Goal: Task Accomplishment & Management: Complete application form

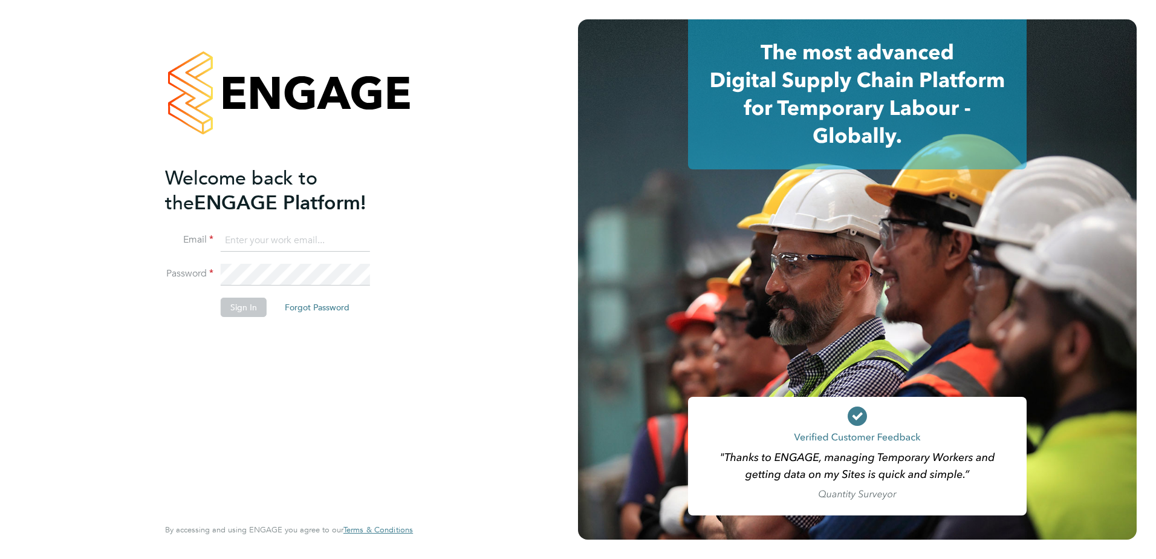
type input "ellie.page@tradelinerecruitment.co.uk"
click at [177, 325] on li "Sign In Forgot Password" at bounding box center [283, 312] width 236 height 31
click at [256, 317] on li "Sign In Forgot Password" at bounding box center [283, 312] width 236 height 31
click at [253, 310] on button "Sign In" at bounding box center [244, 306] width 46 height 19
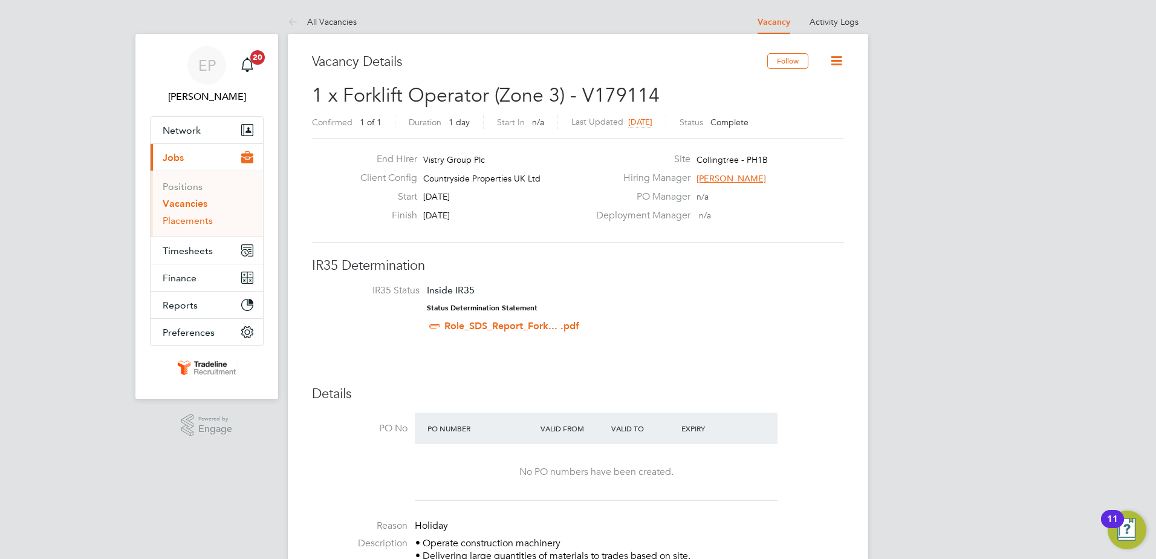
click at [190, 217] on link "Placements" at bounding box center [188, 220] width 50 height 11
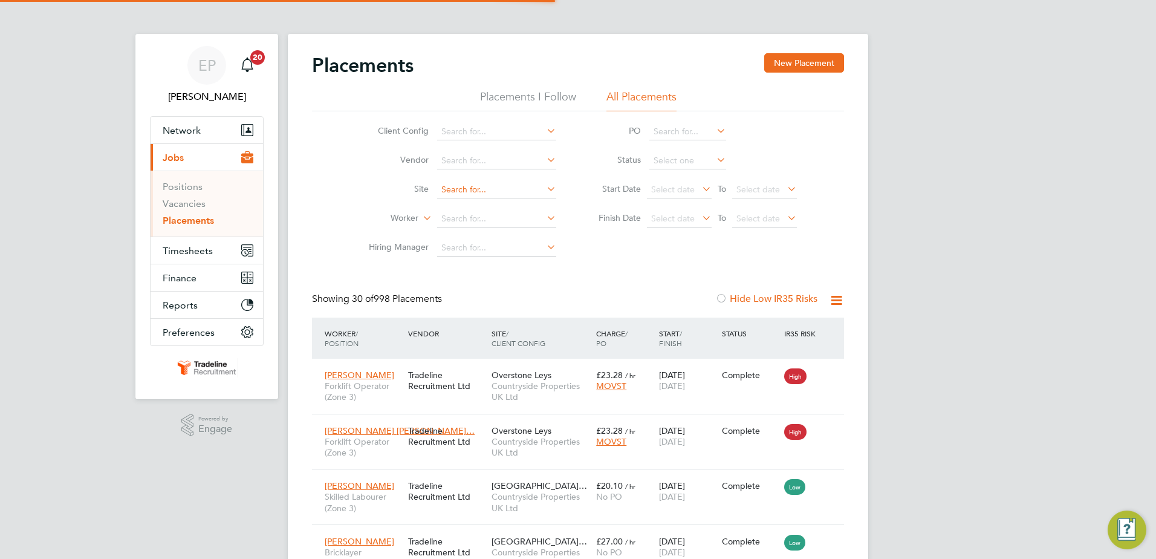
scroll to position [45, 105]
click at [468, 215] on input at bounding box center [496, 218] width 119 height 17
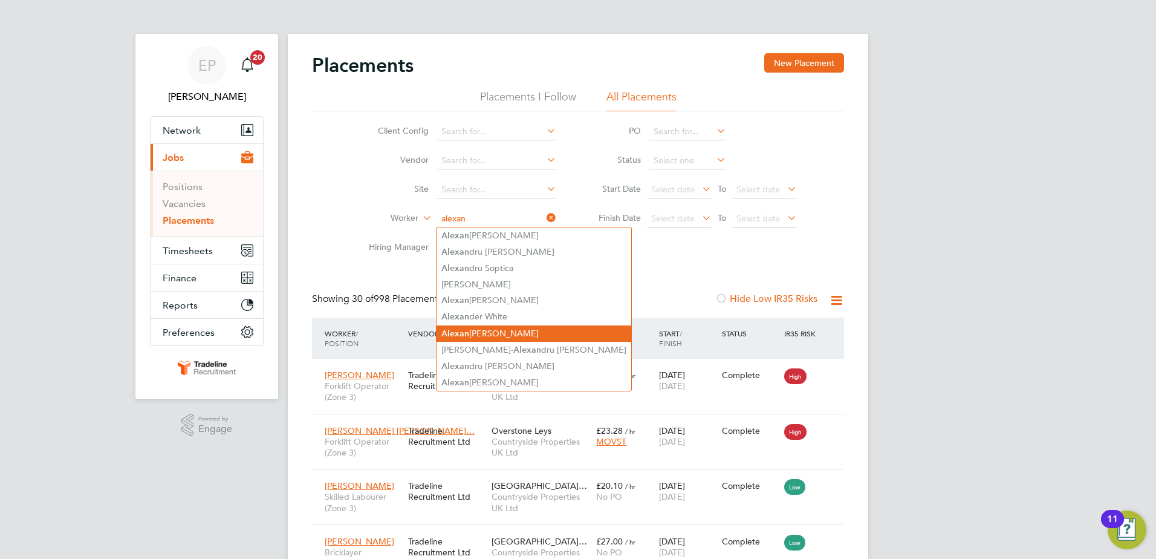
click at [489, 333] on li "Alexan dru Ivanciu" at bounding box center [534, 333] width 195 height 16
type input "Alexandru Ivanciu"
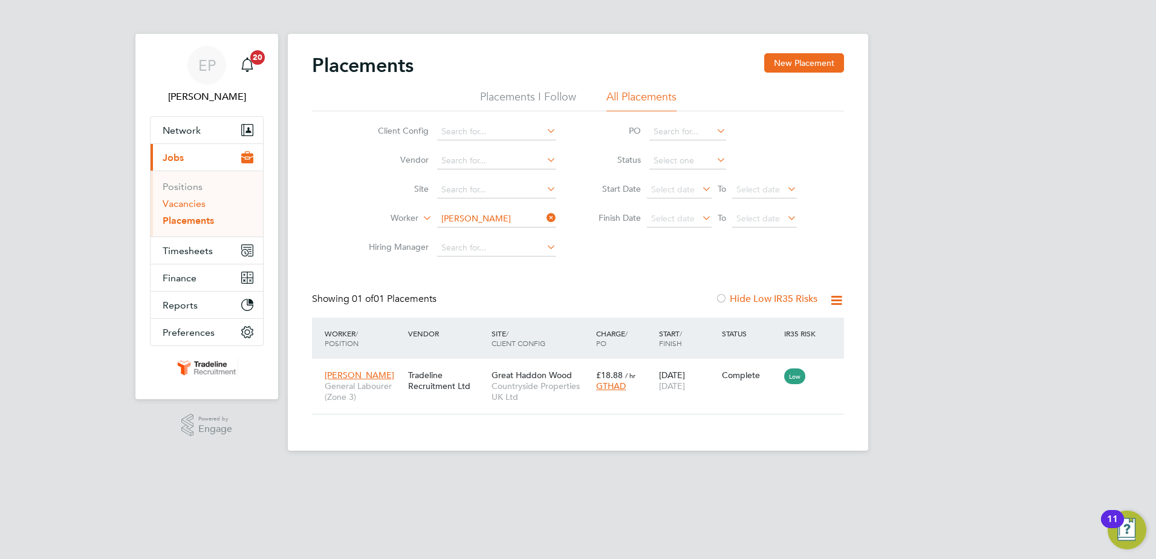
click at [204, 203] on link "Vacancies" at bounding box center [184, 203] width 43 height 11
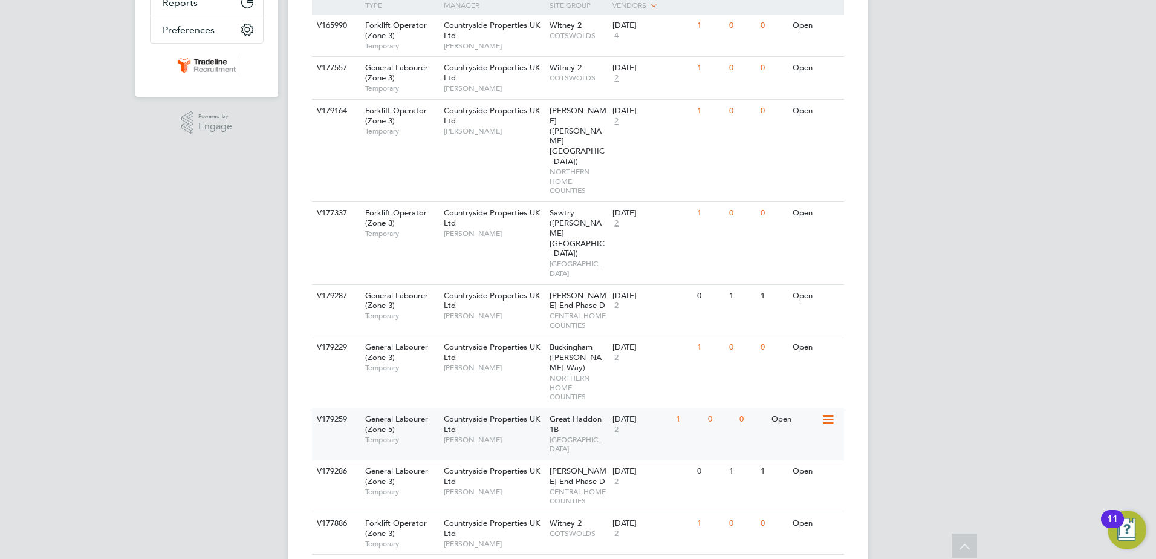
click at [573, 408] on div "Great Haddon 1B NORTH EAST MIDS" at bounding box center [578, 433] width 63 height 51
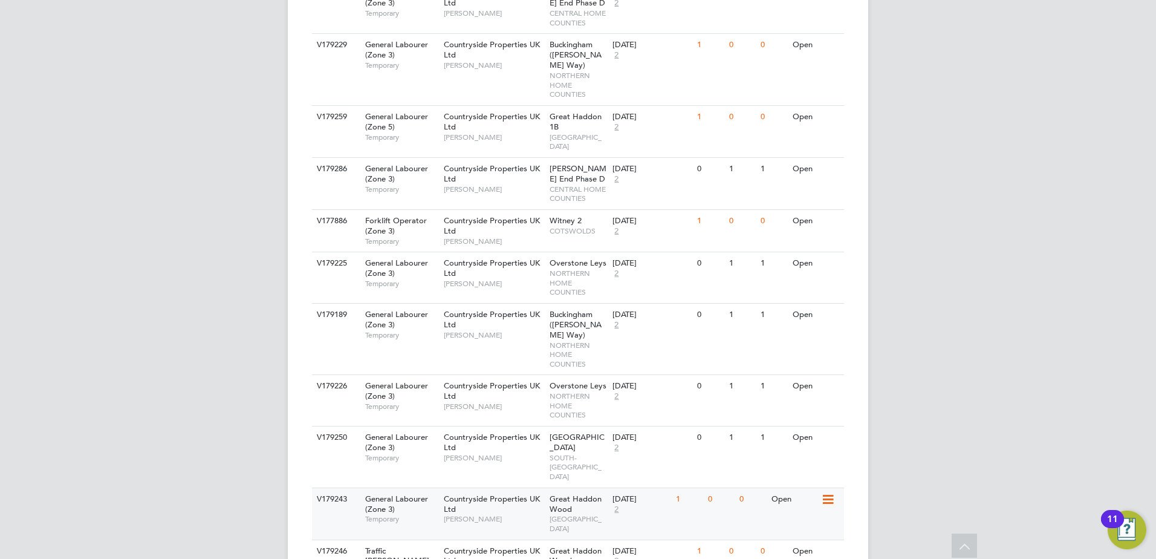
click at [593, 488] on div "Great Haddon Wood EAST ANGLIA" at bounding box center [578, 513] width 63 height 51
click at [615, 556] on span "2" at bounding box center [617, 561] width 8 height 10
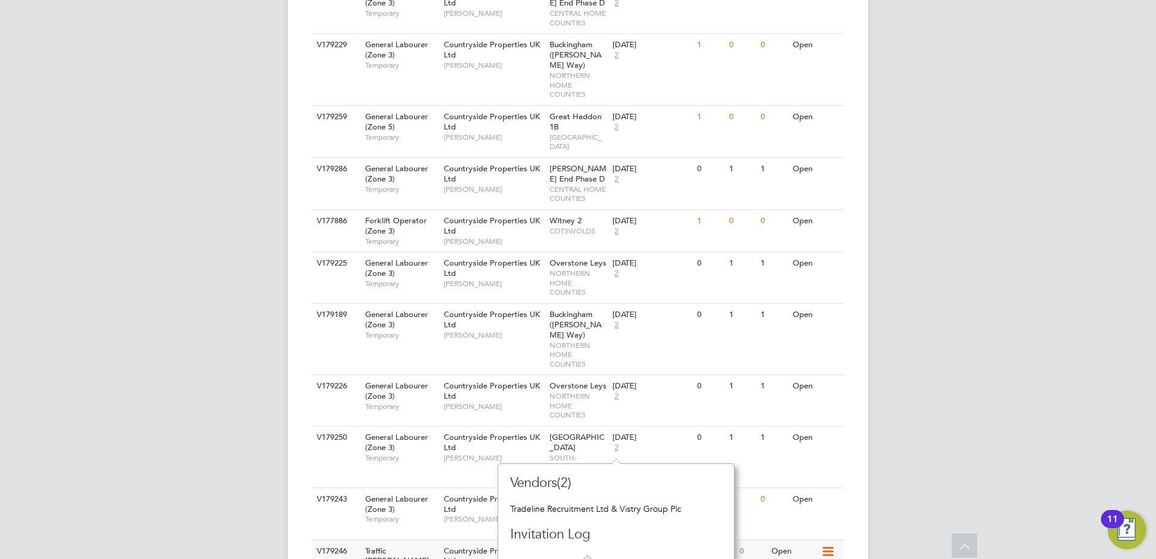
click at [667, 546] on div "[DATE]" at bounding box center [641, 551] width 57 height 10
click at [1024, 374] on div "EP Ellie Page Notifications 20 Applications: Network Team Members Businesses Si…" at bounding box center [578, 114] width 1156 height 1439
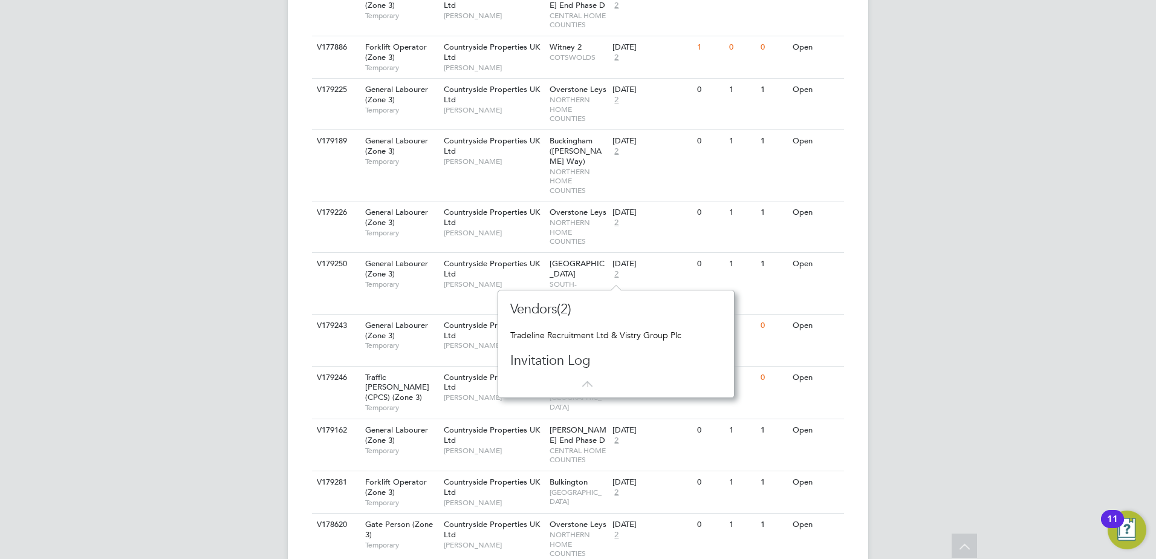
click at [591, 383] on icon at bounding box center [584, 378] width 15 height 15
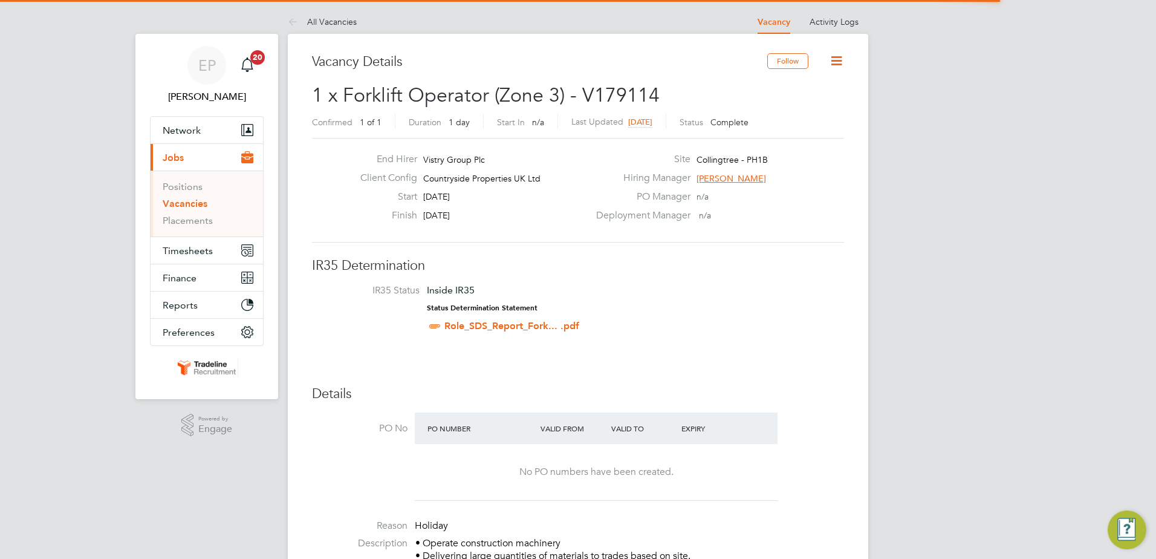
scroll to position [6, 6]
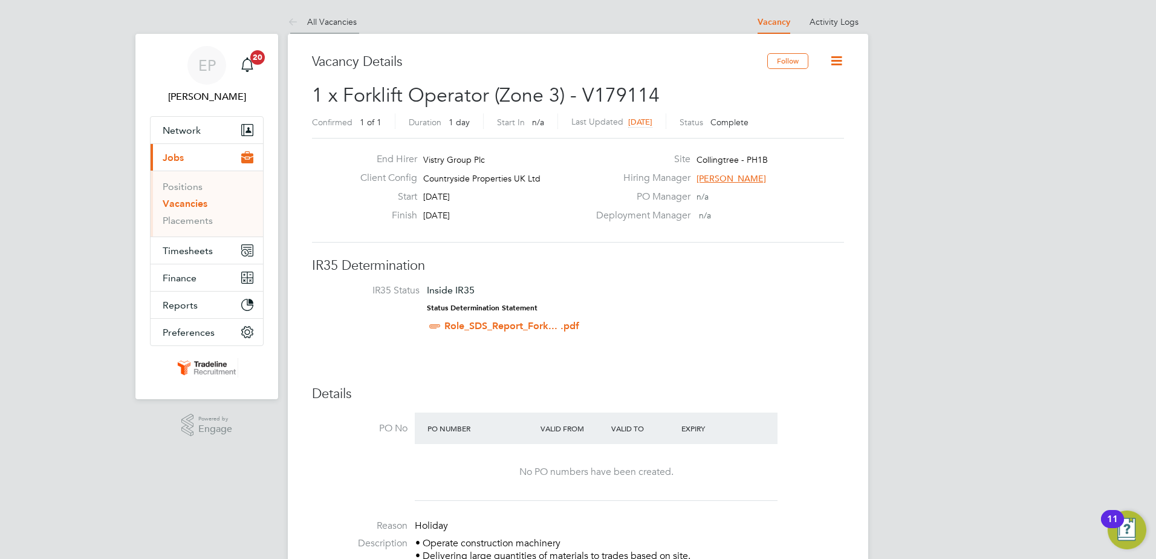
click at [317, 19] on link "All Vacancies" at bounding box center [322, 21] width 69 height 11
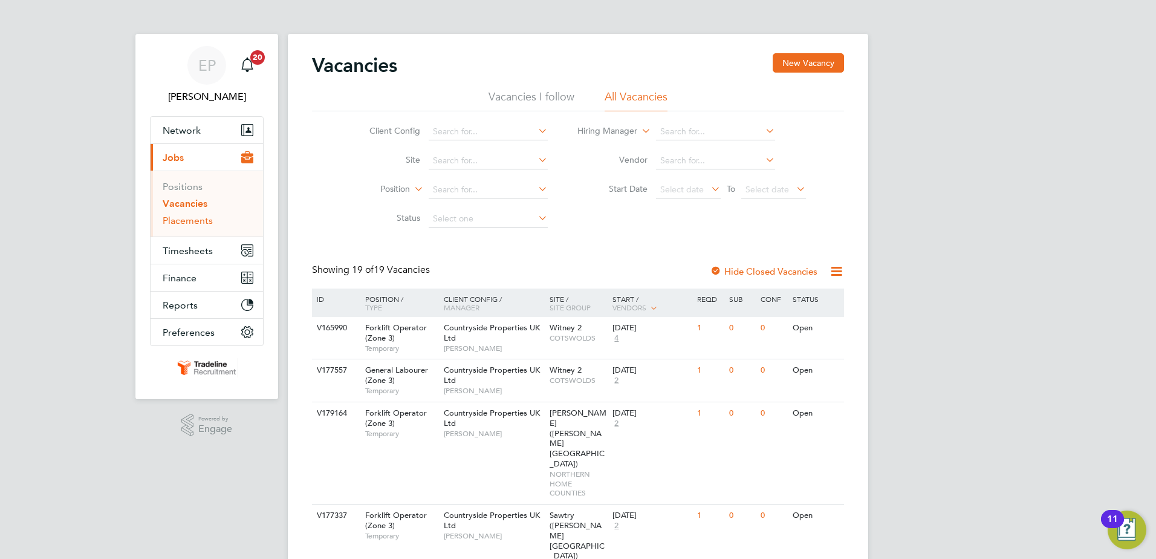
click at [183, 221] on link "Placements" at bounding box center [188, 220] width 50 height 11
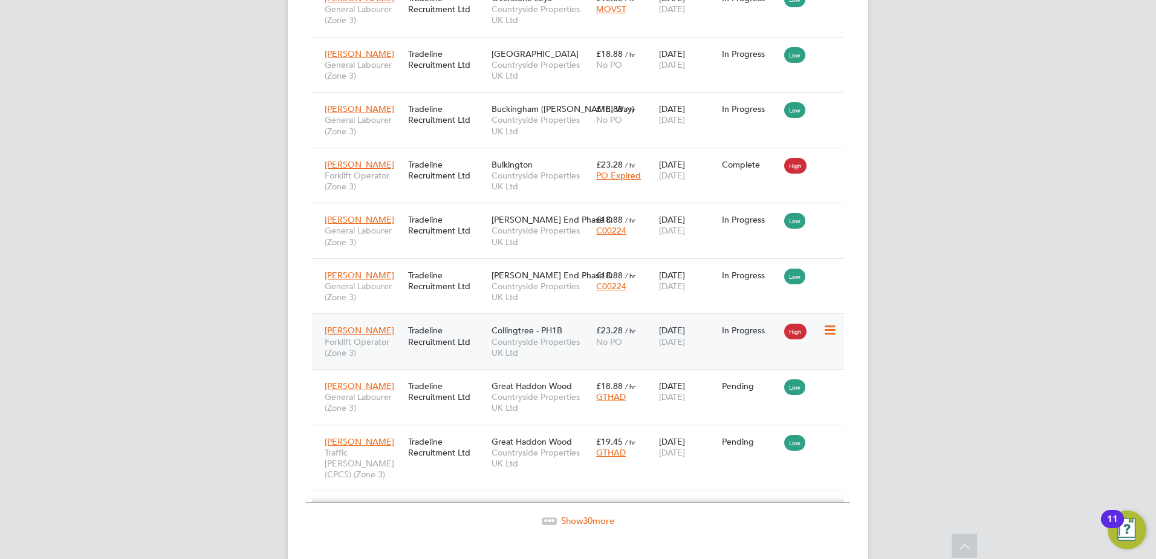
scroll to position [1552, 0]
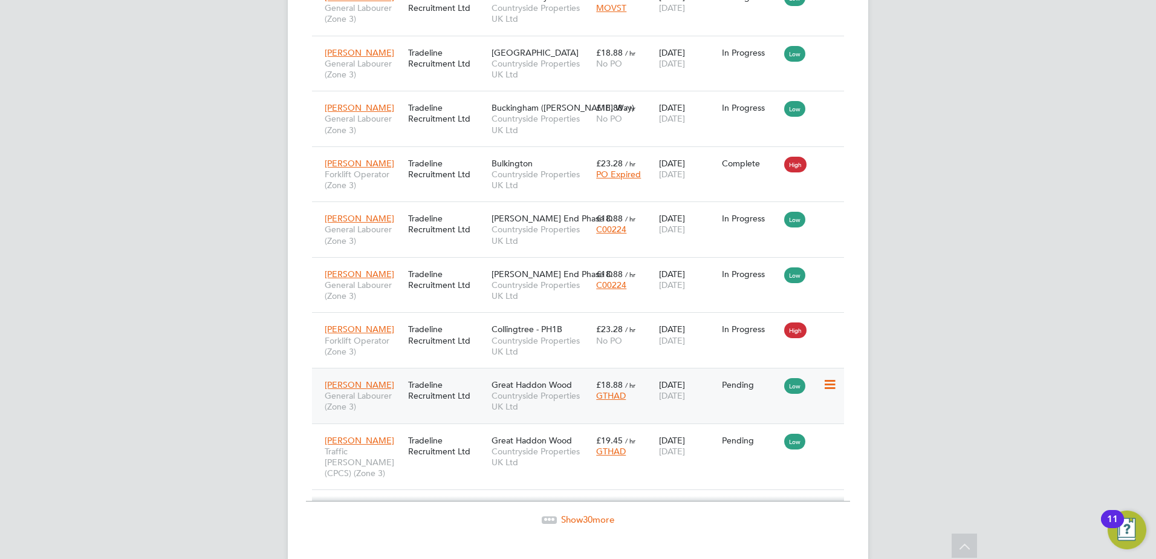
click at [825, 377] on icon at bounding box center [829, 384] width 12 height 15
click at [773, 444] on li "Start" at bounding box center [793, 448] width 86 height 17
type input "[PERSON_NAME]"
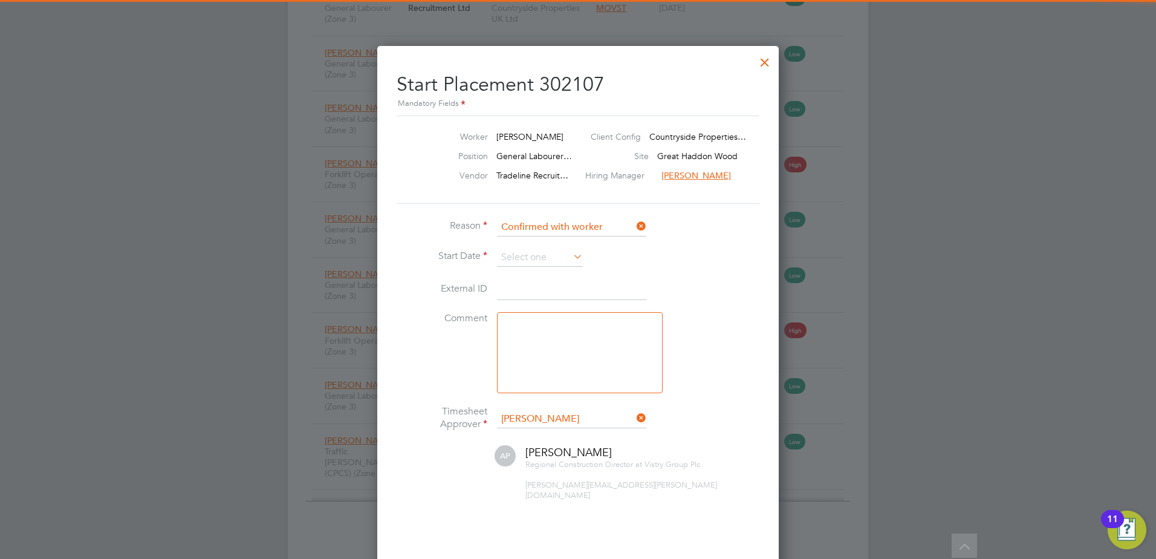
click at [546, 244] on li "Reason Confirmed with worker" at bounding box center [578, 233] width 363 height 30
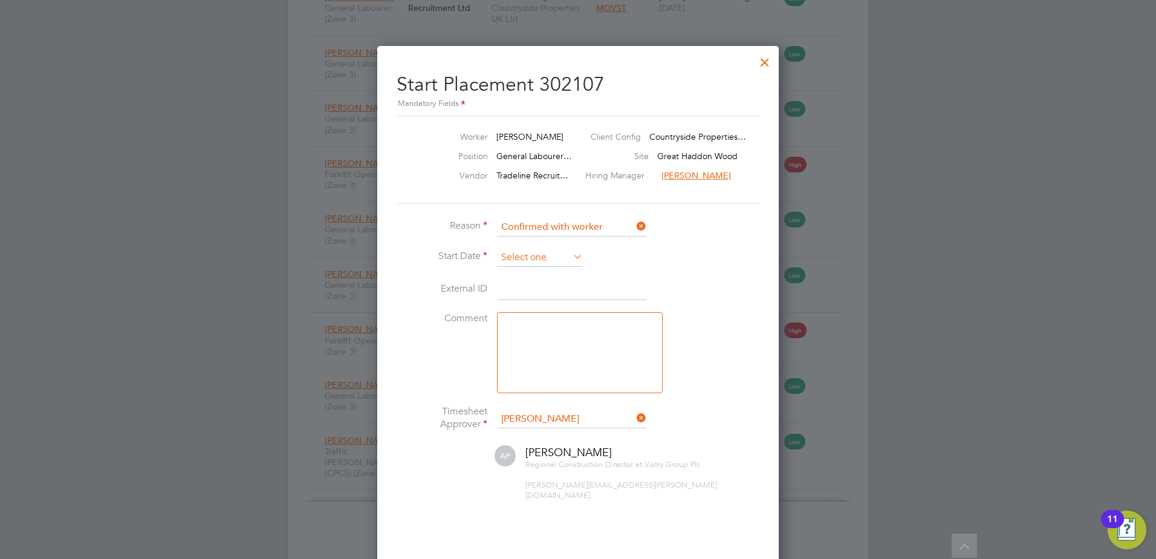
click at [544, 253] on input at bounding box center [540, 258] width 86 height 18
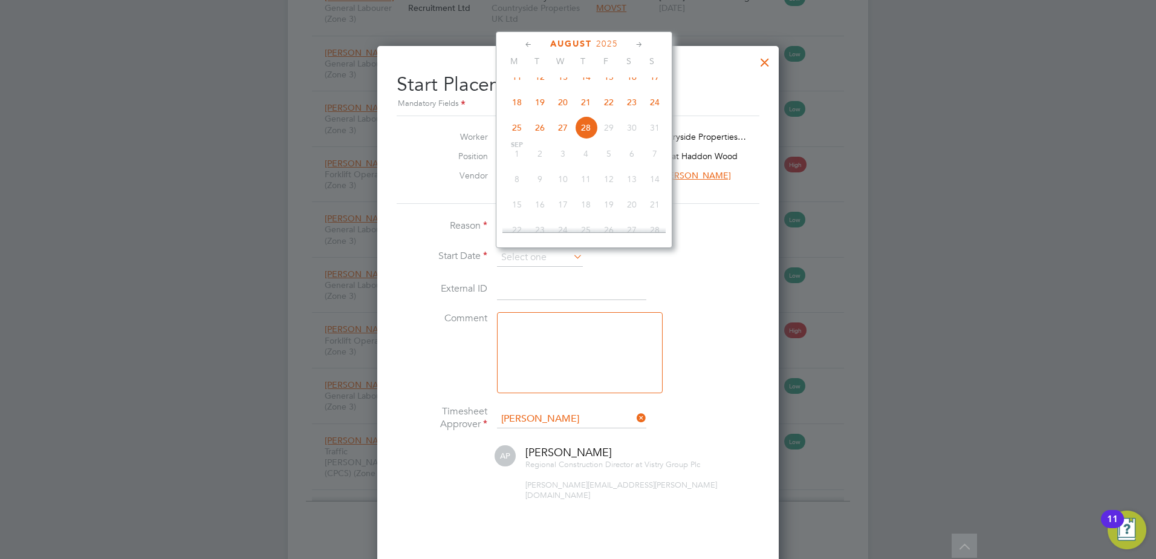
click at [512, 112] on span "18" at bounding box center [517, 102] width 23 height 23
type input "[DATE]"
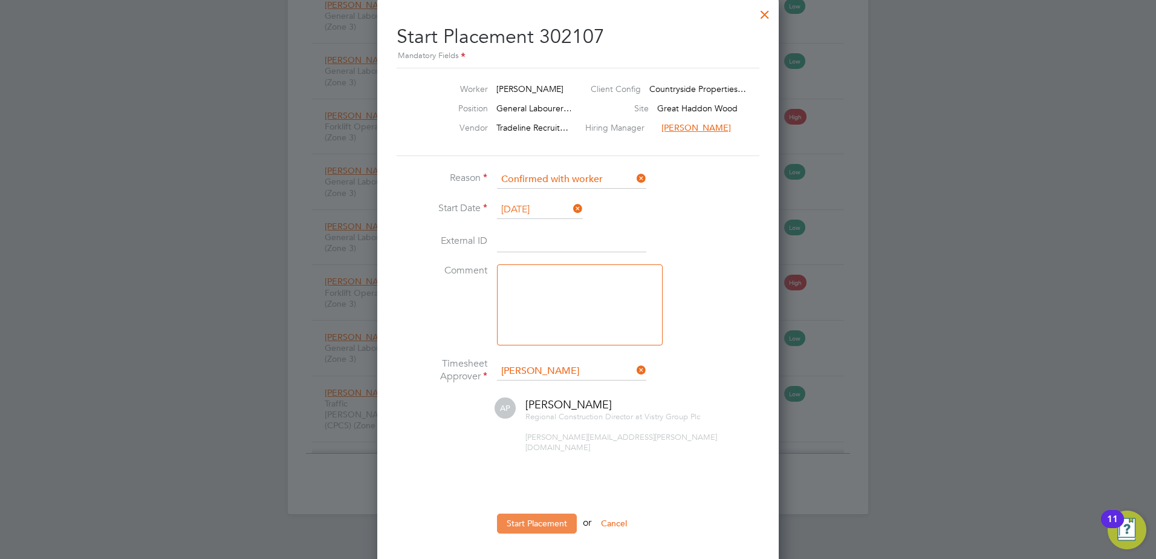
click at [547, 513] on button "Start Placement" at bounding box center [537, 522] width 80 height 19
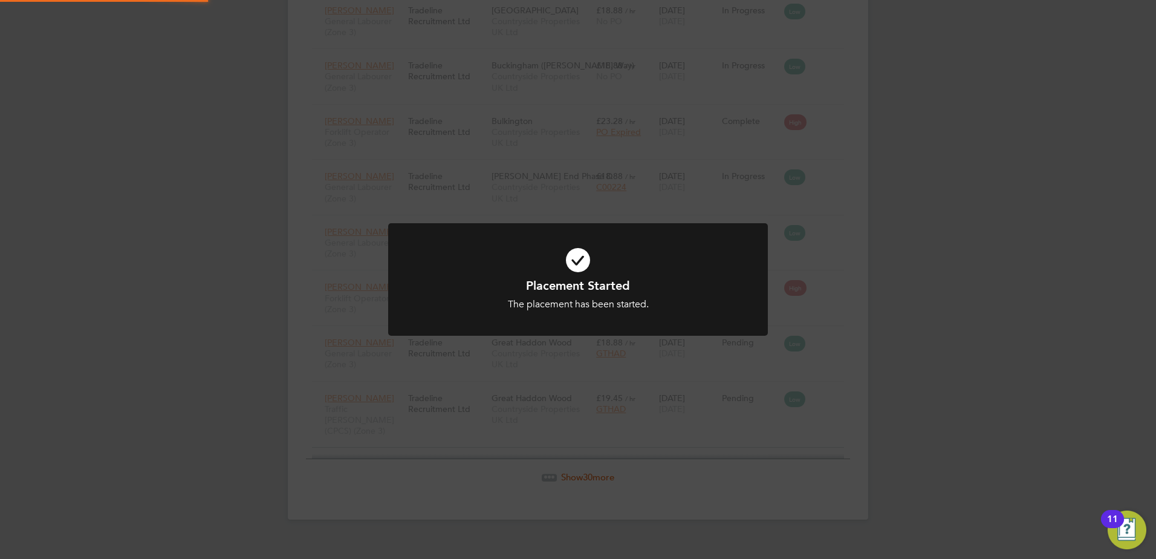
scroll to position [1552, 0]
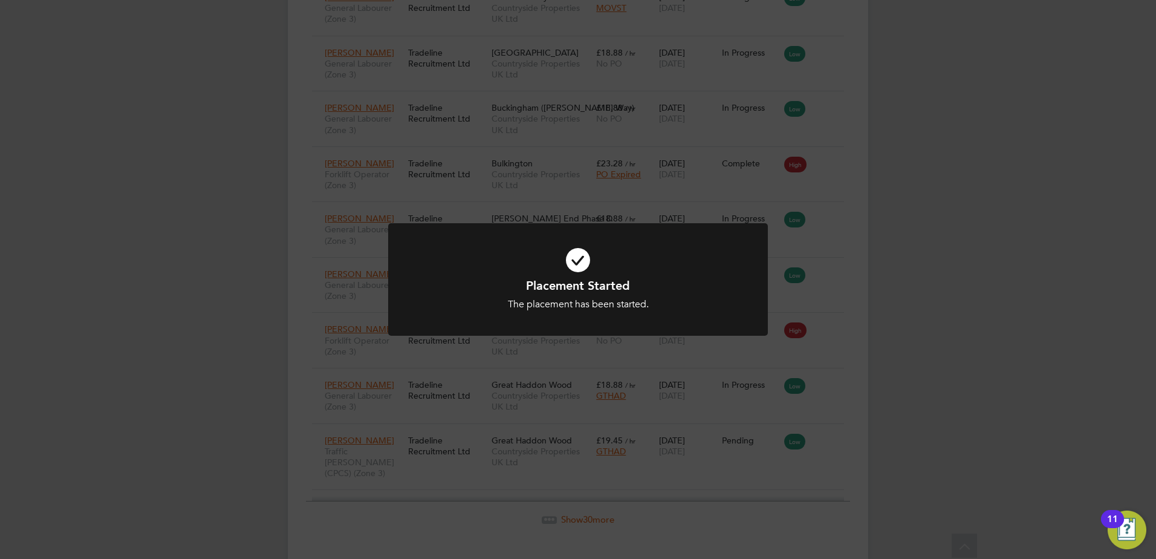
click at [815, 431] on div "Placement Started The placement has been started. Cancel Okay" at bounding box center [578, 279] width 1156 height 559
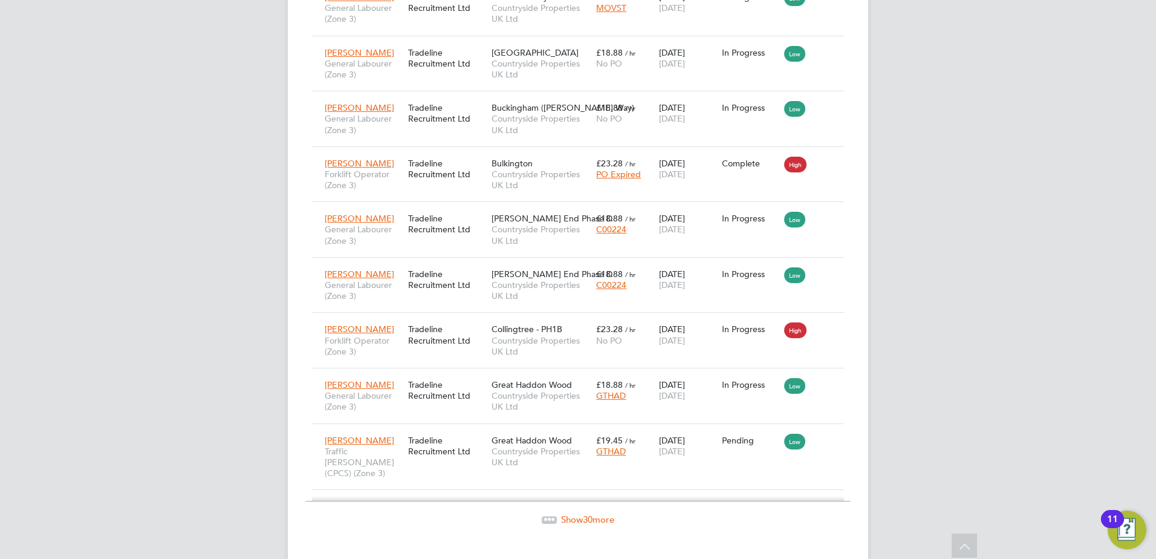
click at [844, 432] on icon at bounding box center [850, 439] width 12 height 15
click at [764, 504] on li "Start" at bounding box center [793, 504] width 86 height 17
type input "[PERSON_NAME]"
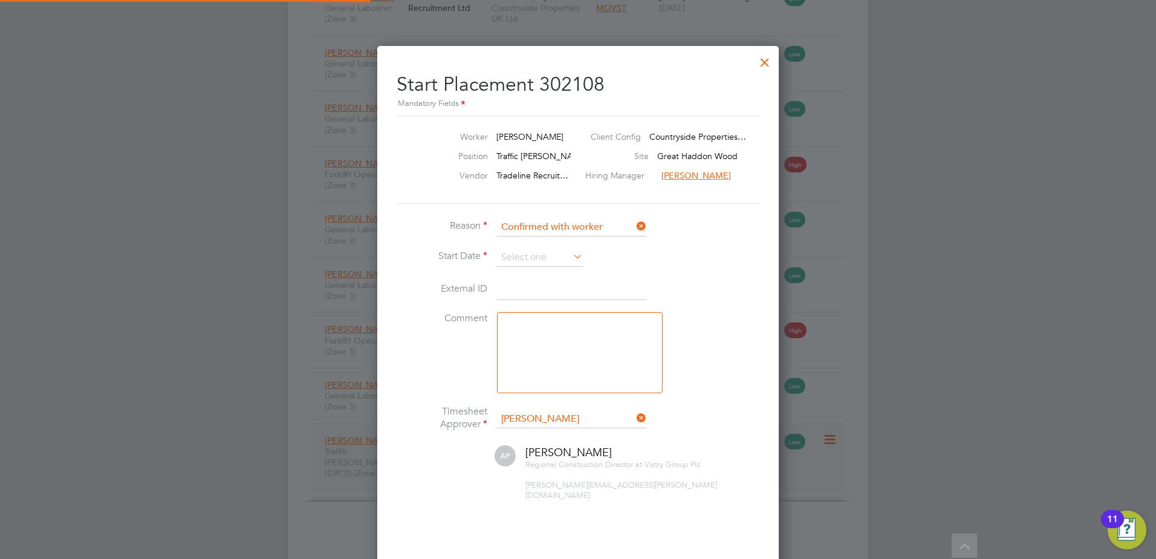
scroll to position [12, 150]
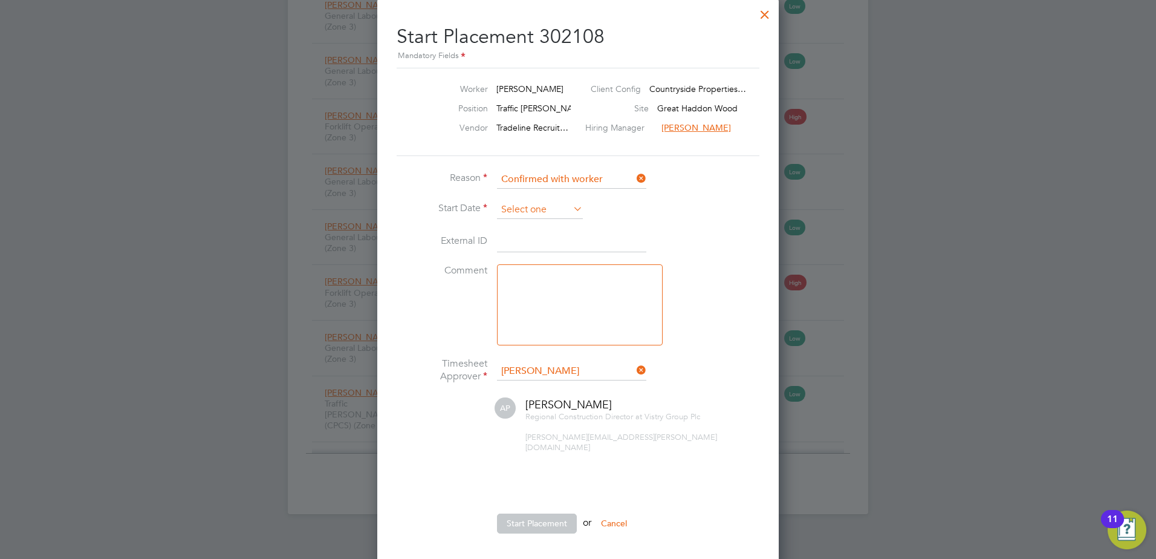
click at [558, 212] on input at bounding box center [540, 210] width 86 height 18
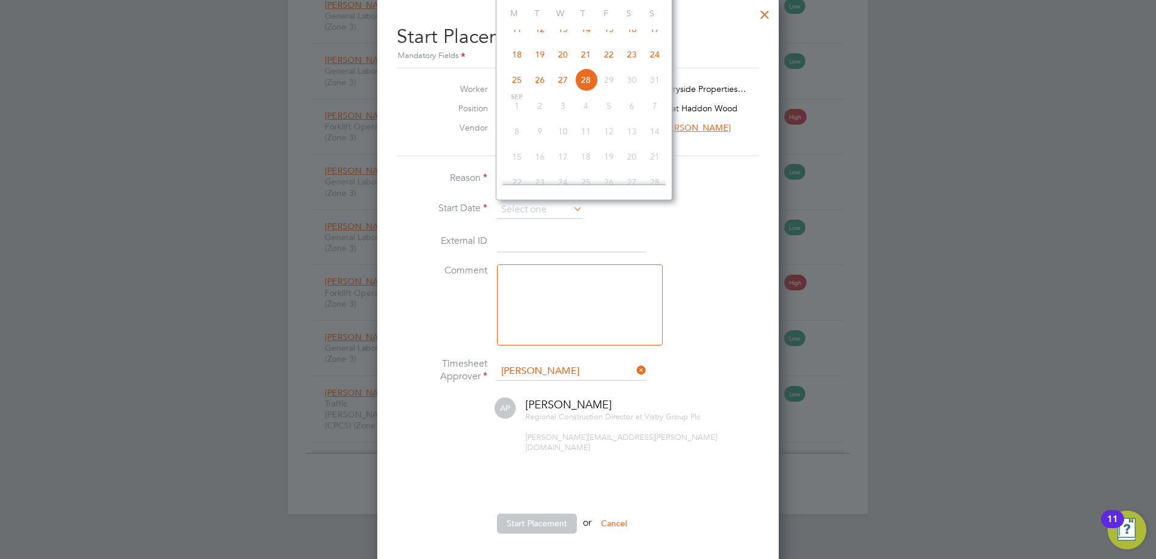
click at [517, 66] on span "18" at bounding box center [517, 54] width 23 height 23
type input "[DATE]"
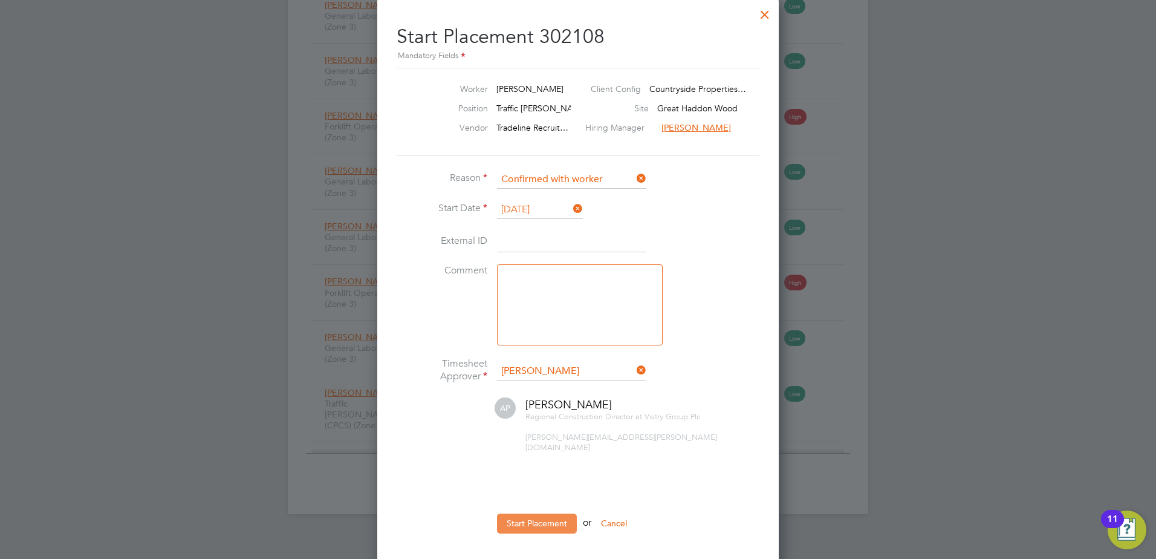
click at [538, 513] on button "Start Placement" at bounding box center [537, 522] width 80 height 19
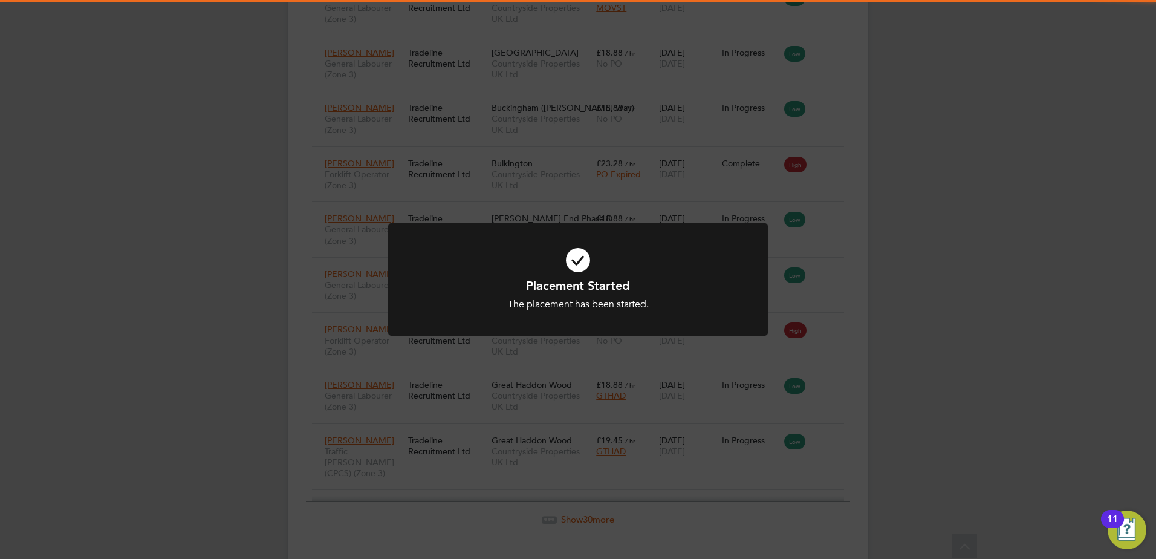
click at [606, 262] on icon at bounding box center [578, 259] width 314 height 47
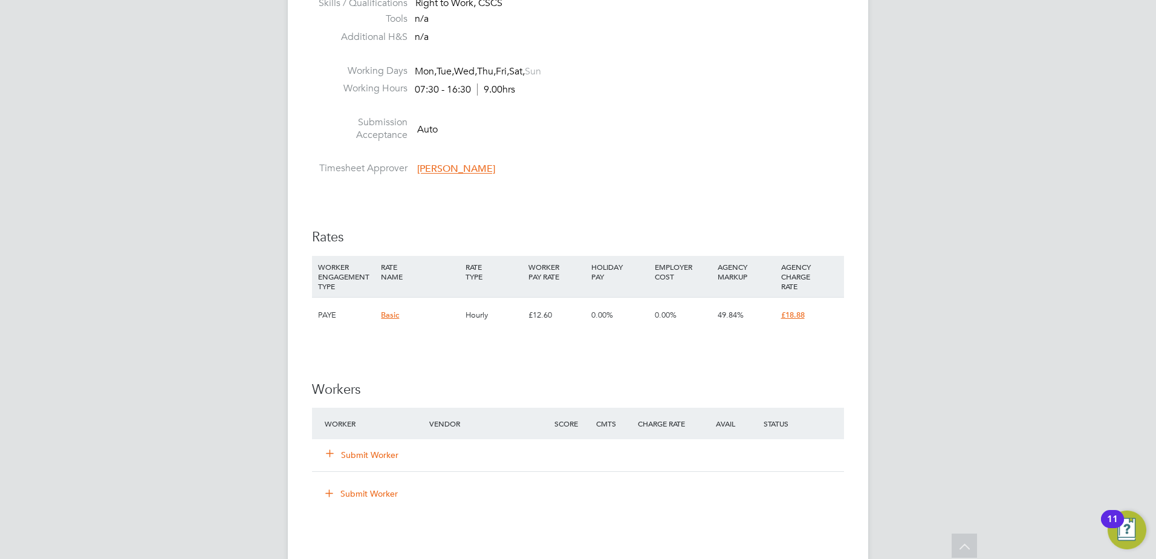
scroll to position [605, 0]
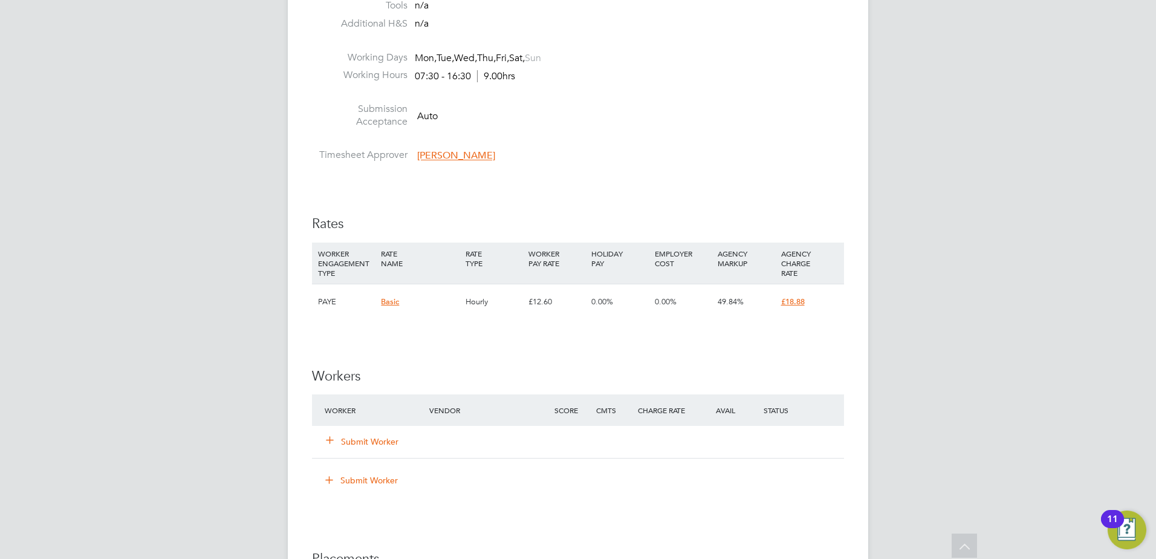
click at [387, 439] on button "Submit Worker" at bounding box center [363, 441] width 73 height 12
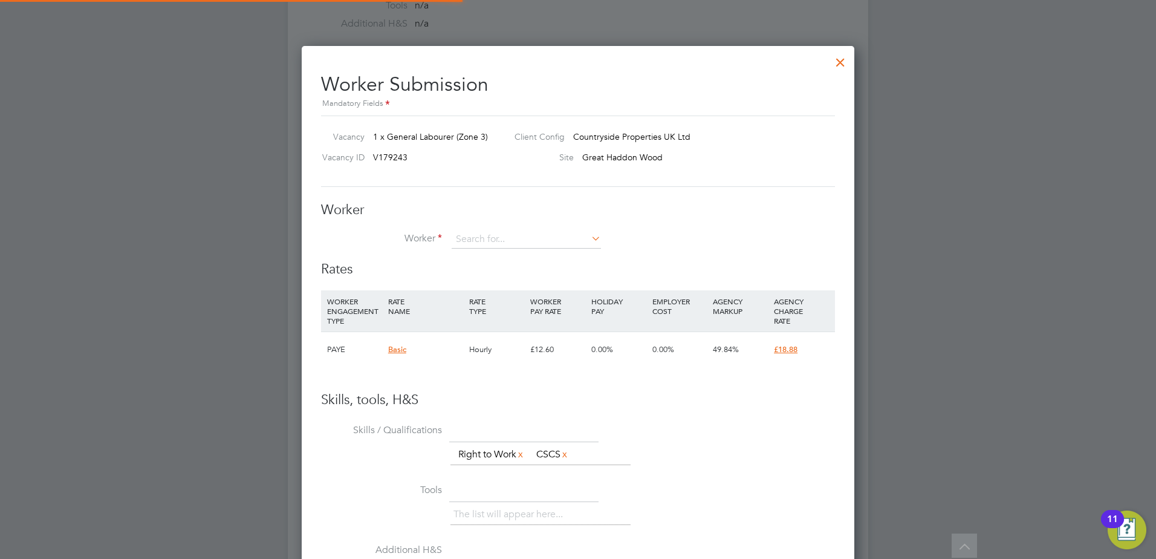
scroll to position [734, 553]
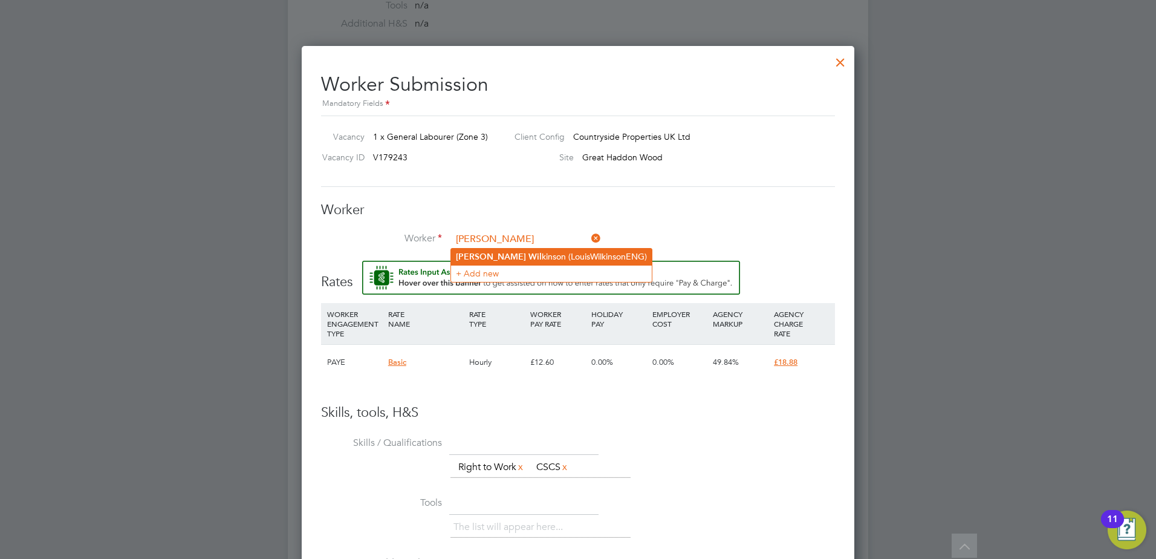
click at [513, 249] on li "Louis Wil kinson (LouisWilkinsonENG)" at bounding box center [551, 257] width 201 height 16
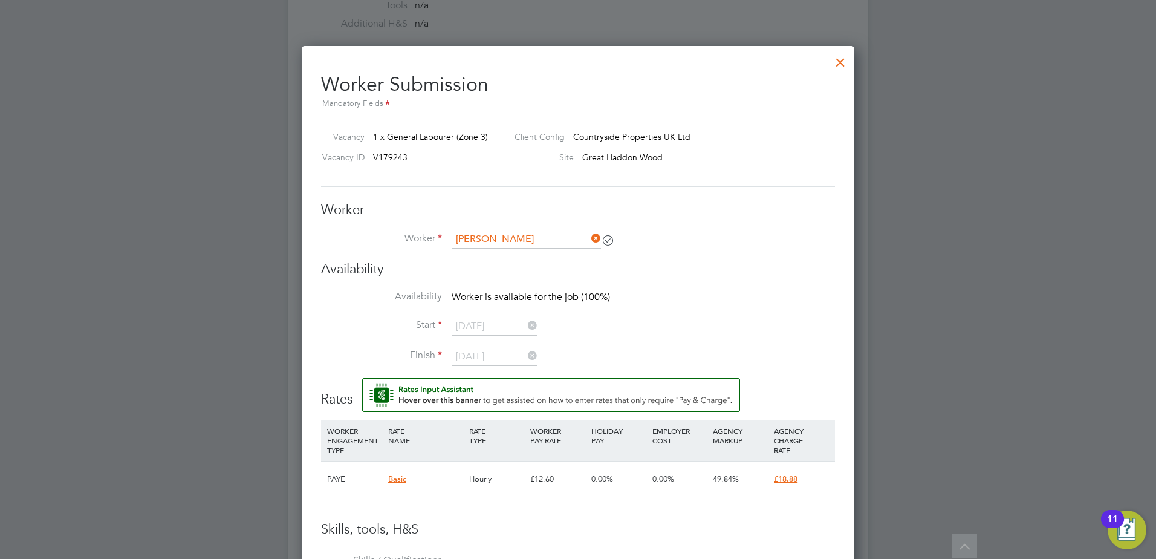
type input "Louis Wilkinson (LouisWilkinsonENG)"
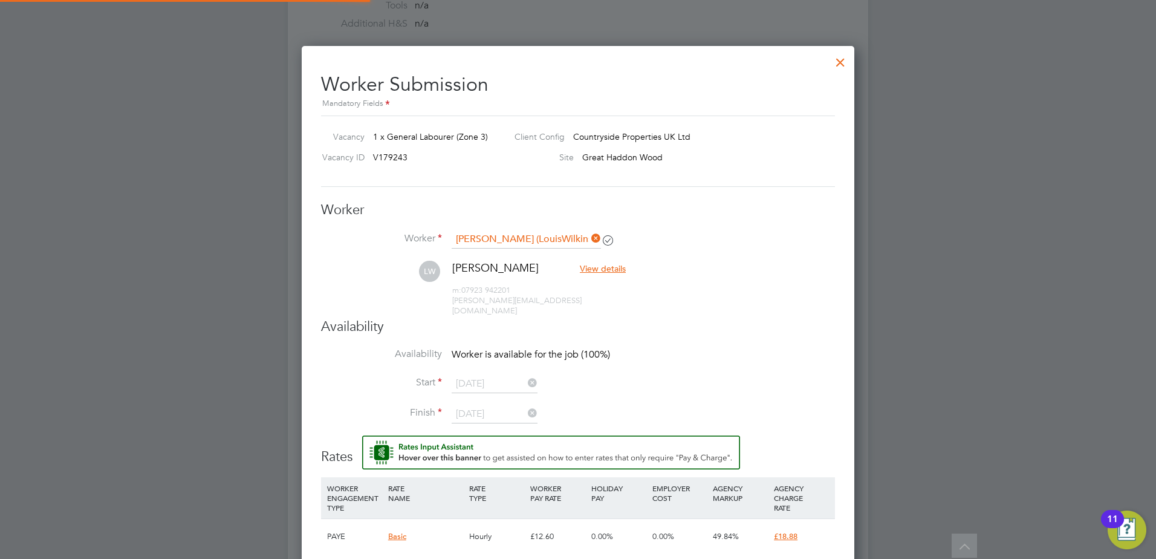
scroll to position [1018, 553]
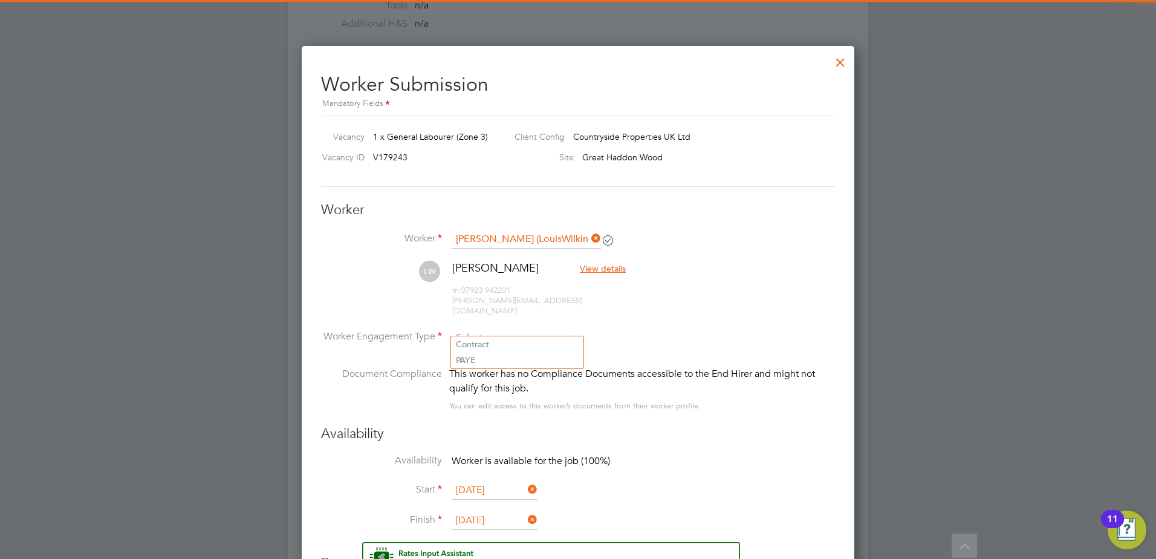
click at [514, 329] on input at bounding box center [517, 338] width 131 height 18
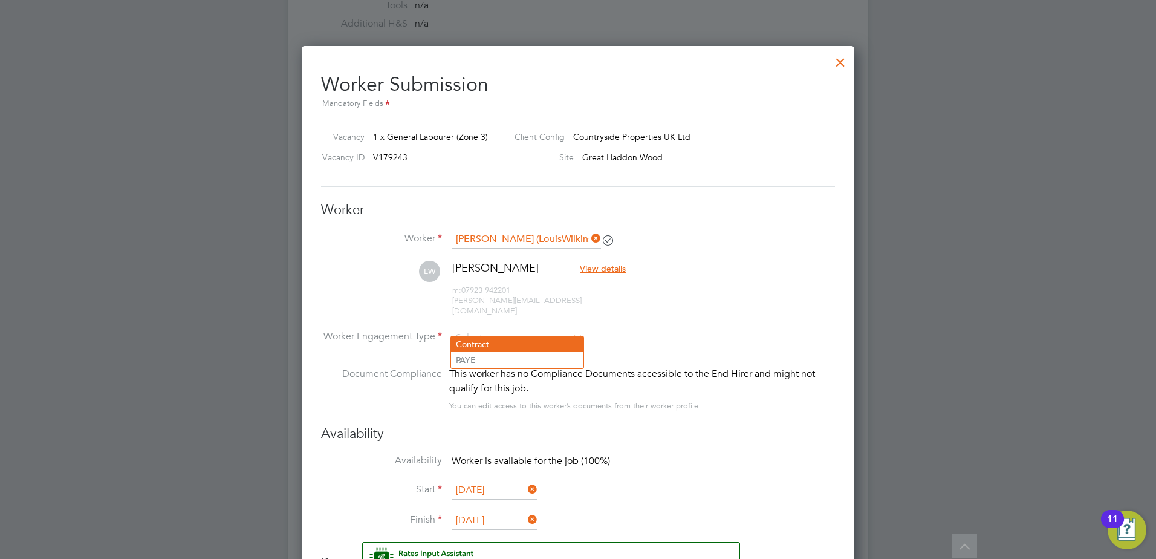
click at [495, 339] on li "Contract" at bounding box center [517, 344] width 132 height 16
type input "Contract"
click at [687, 308] on li "LW Louis Wilkinson View details m: 07923 942201 louise.wilkinson03@gmail.com" at bounding box center [578, 295] width 514 height 68
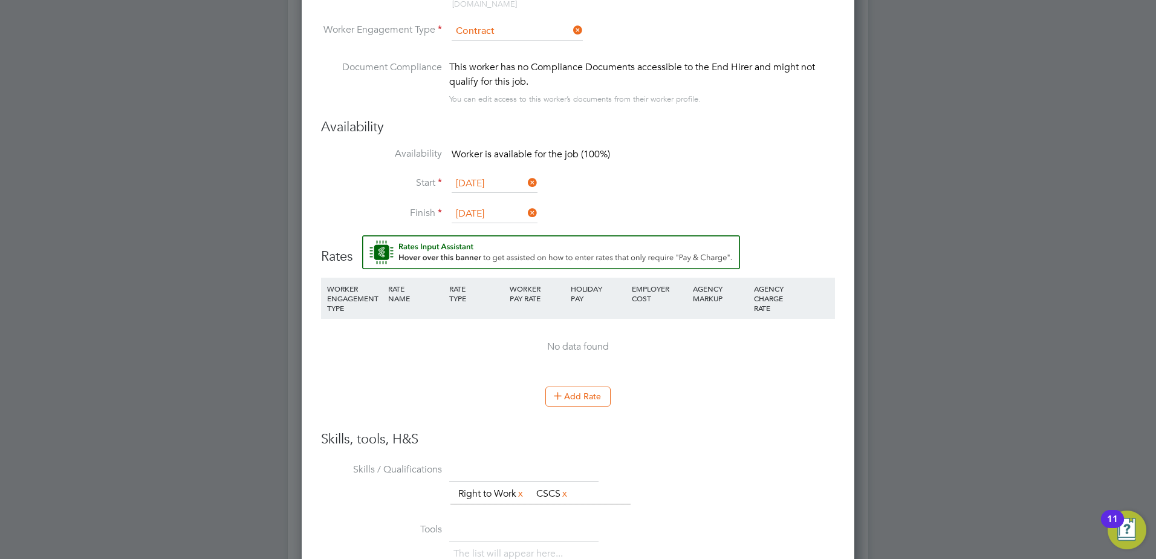
scroll to position [1028, 0]
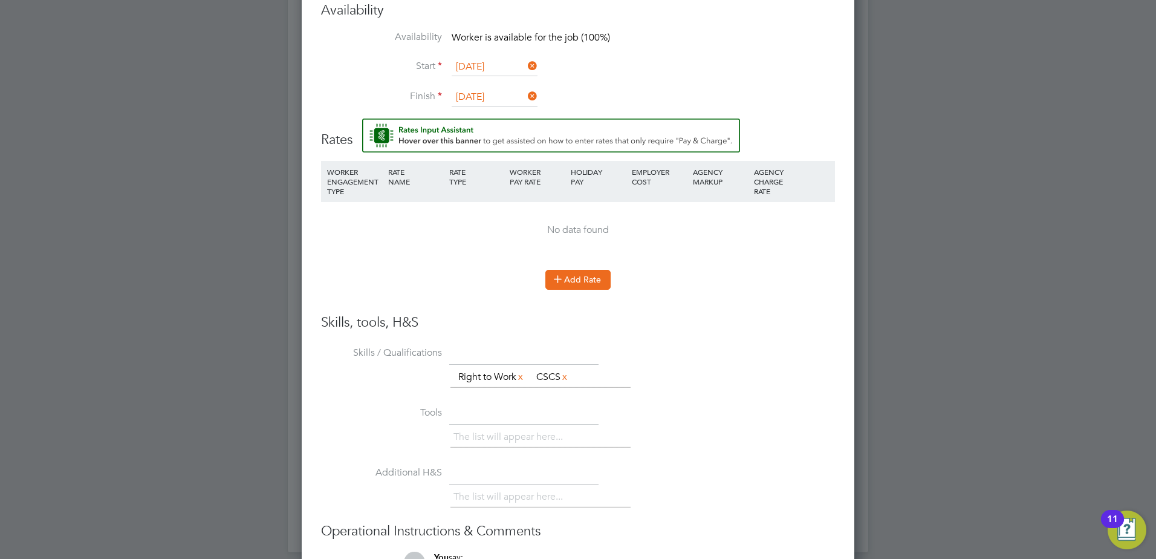
click at [585, 270] on button "Add Rate" at bounding box center [577, 279] width 65 height 19
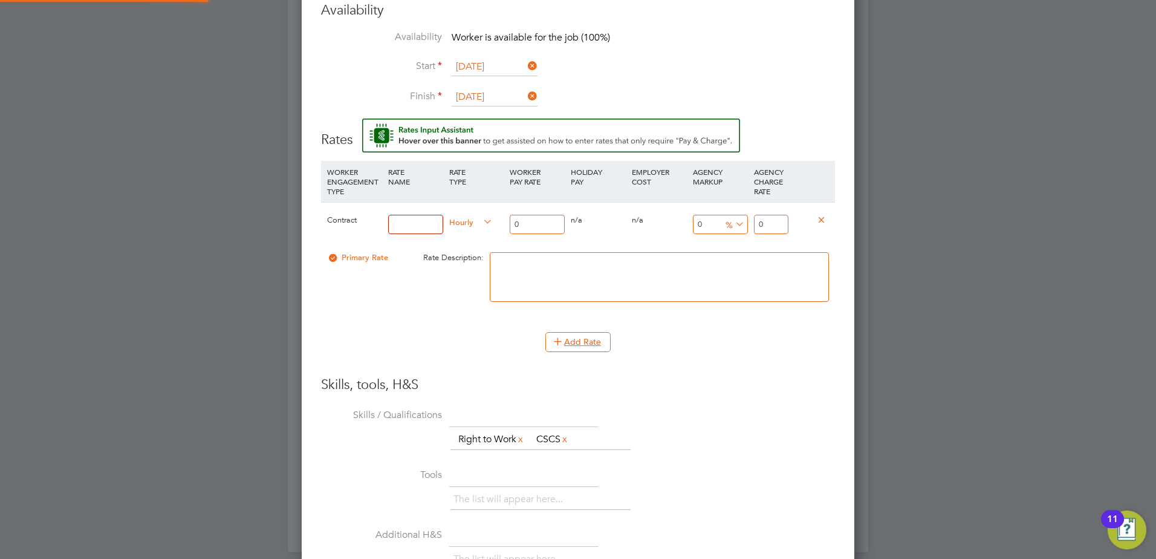
scroll to position [1132, 553]
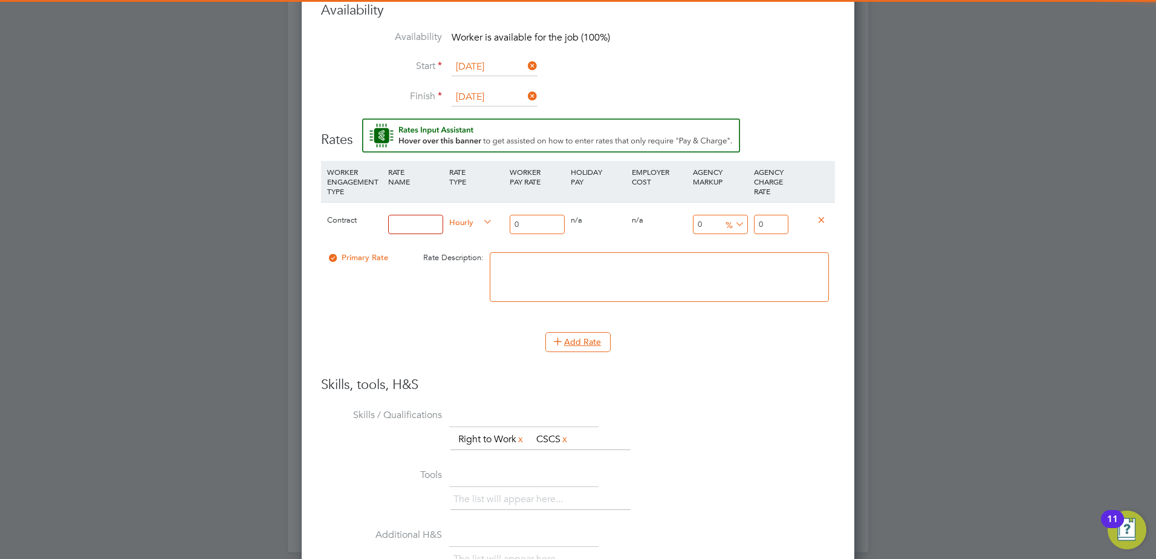
click at [410, 218] on input at bounding box center [415, 225] width 55 height 20
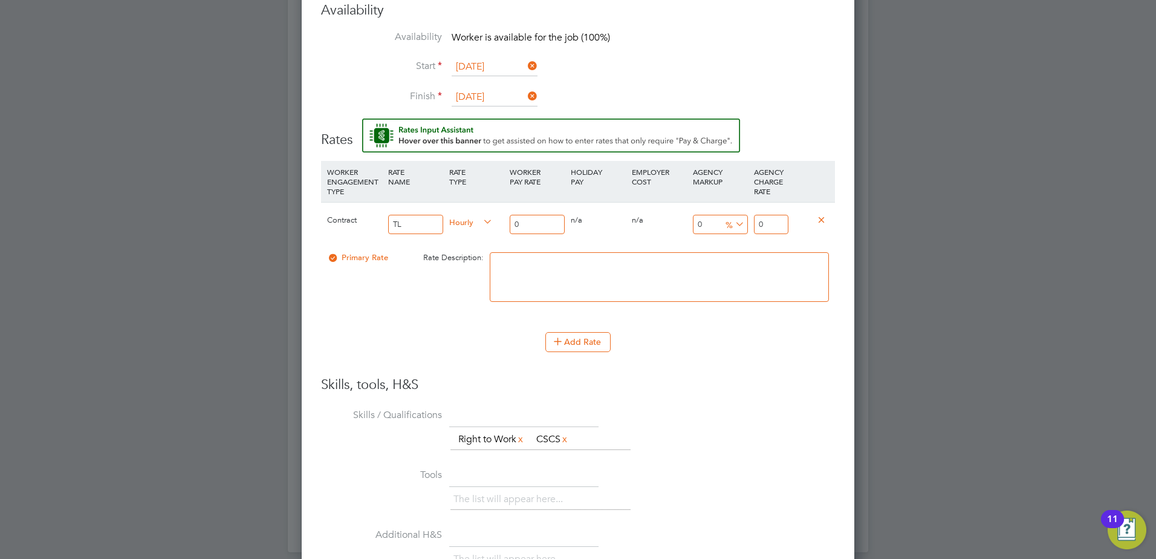
type input "TL"
drag, startPoint x: 545, startPoint y: 207, endPoint x: 434, endPoint y: 213, distance: 111.4
click at [439, 213] on div "Contract TL Hourly 0 0 n/a 0 n/a 0 0 % 0" at bounding box center [578, 224] width 514 height 45
type input "1"
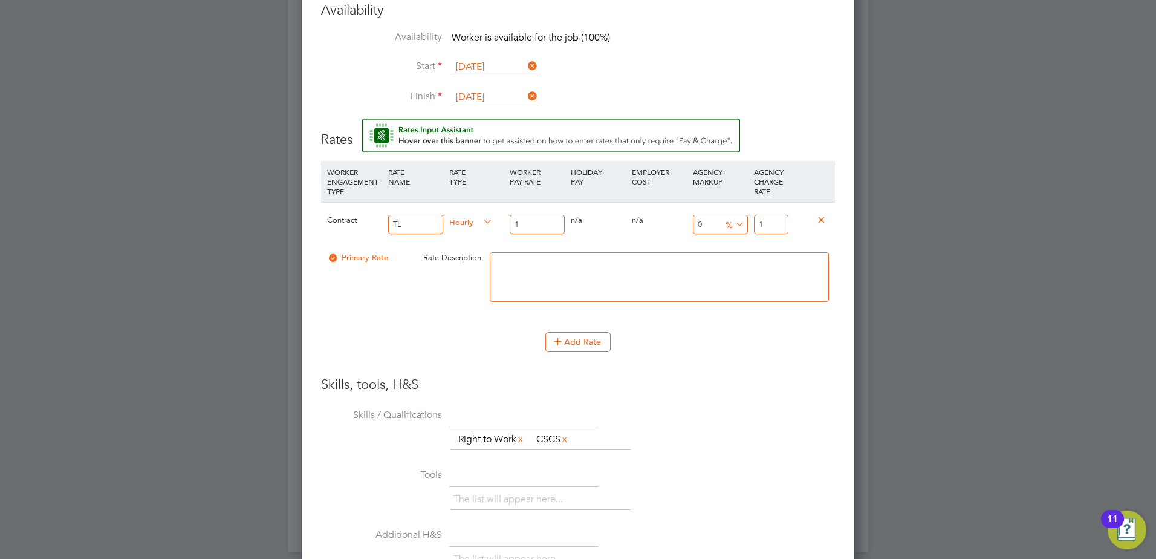
type input "16"
type input "16.5"
type input "16.50"
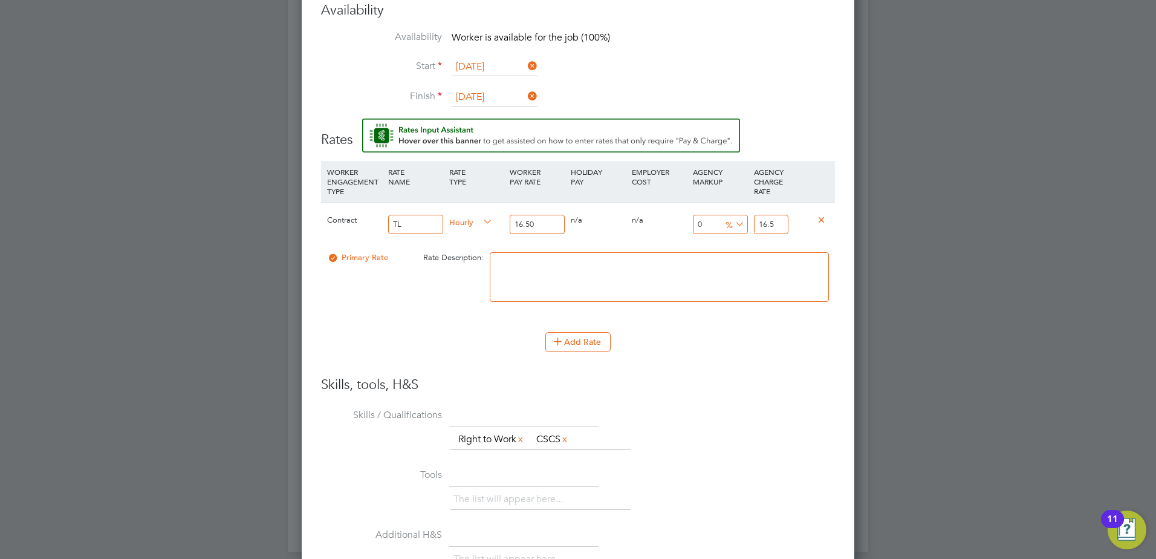
drag, startPoint x: 776, startPoint y: 213, endPoint x: 730, endPoint y: 213, distance: 46.0
click at [730, 213] on div "Contract TL Hourly 16.50 0 n/a 0 n/a 0 0 % 16.5" at bounding box center [578, 224] width 514 height 45
type input "-93.93939393939394"
type input "1"
type input "9.090909090909092"
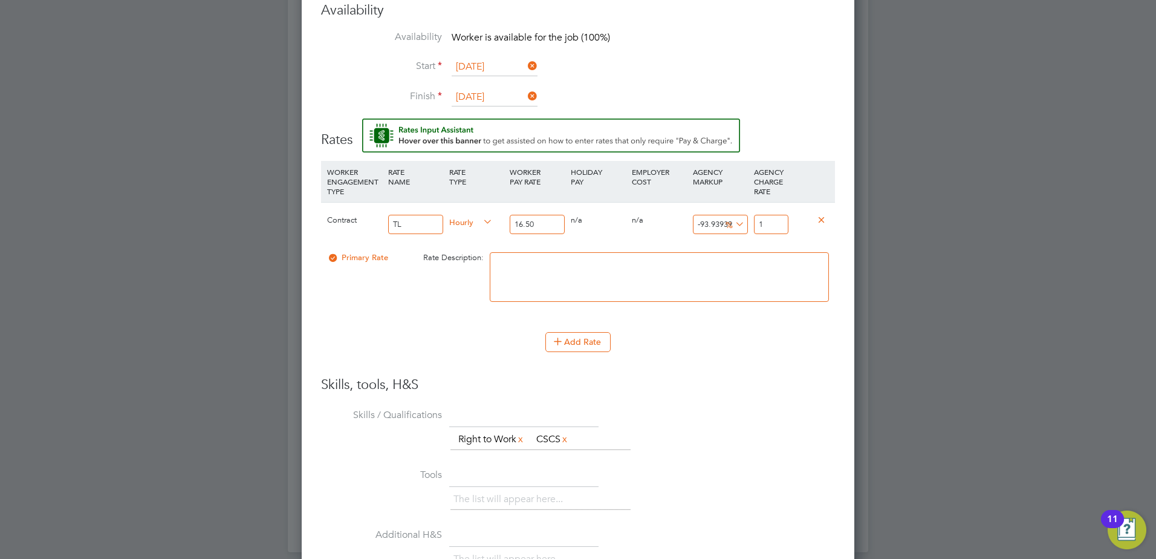
type input "18"
type input "13.93939393939394"
type input "18.8"
type input "14.424242424242424"
type input "18.88"
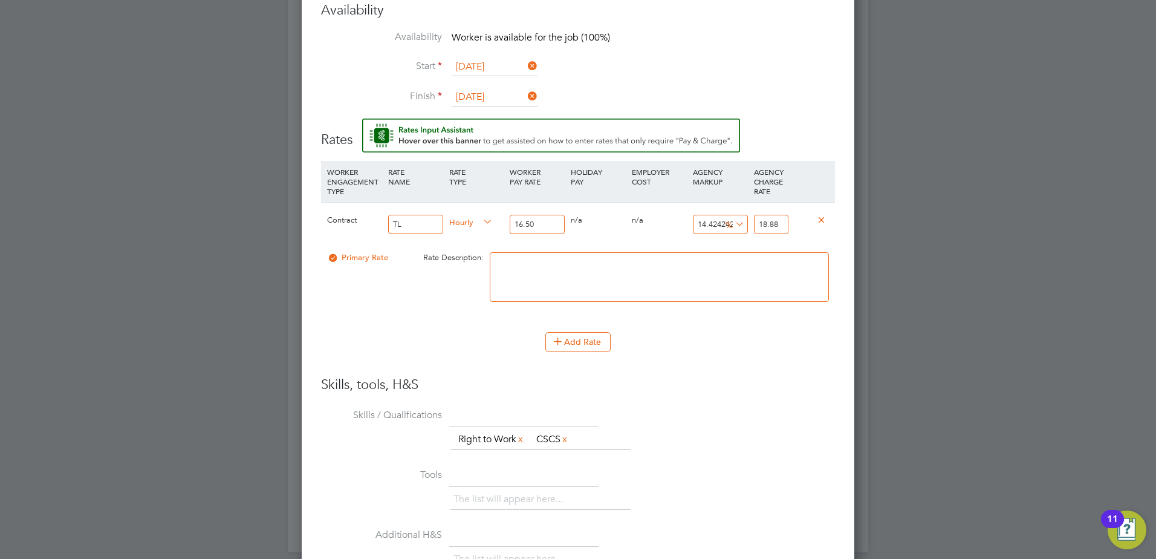
click at [740, 318] on li "WORKER ENGAGEMENT TYPE RATE NAME RATE TYPE WORKER PAY RATE HOLIDAY PAY EMPLOYER…" at bounding box center [578, 247] width 514 height 172
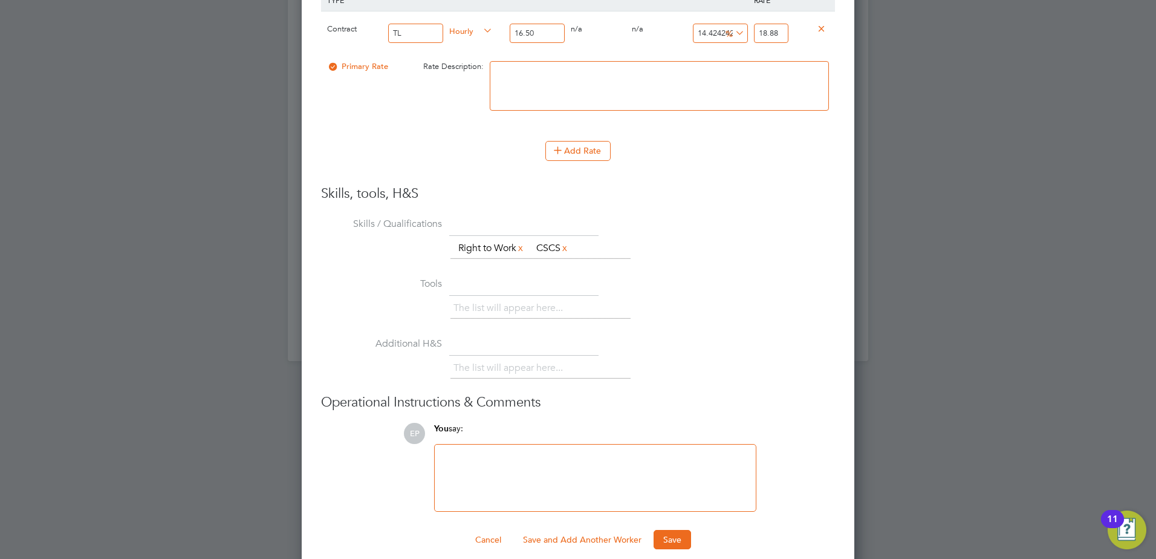
scroll to position [1223, 0]
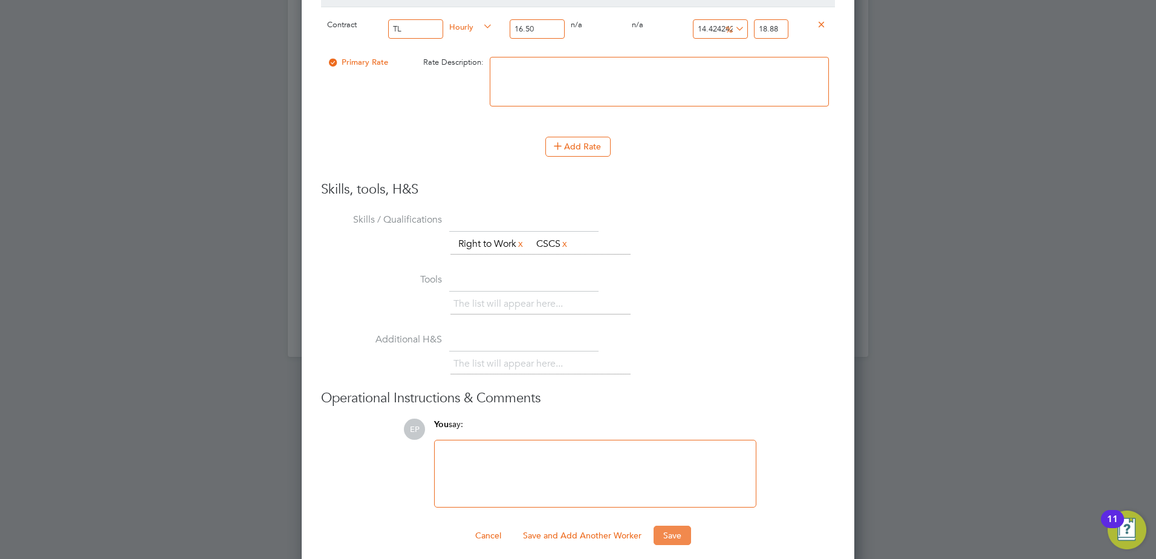
drag, startPoint x: 669, startPoint y: 517, endPoint x: 663, endPoint y: 515, distance: 6.3
click at [669, 525] on button "Save" at bounding box center [672, 534] width 37 height 19
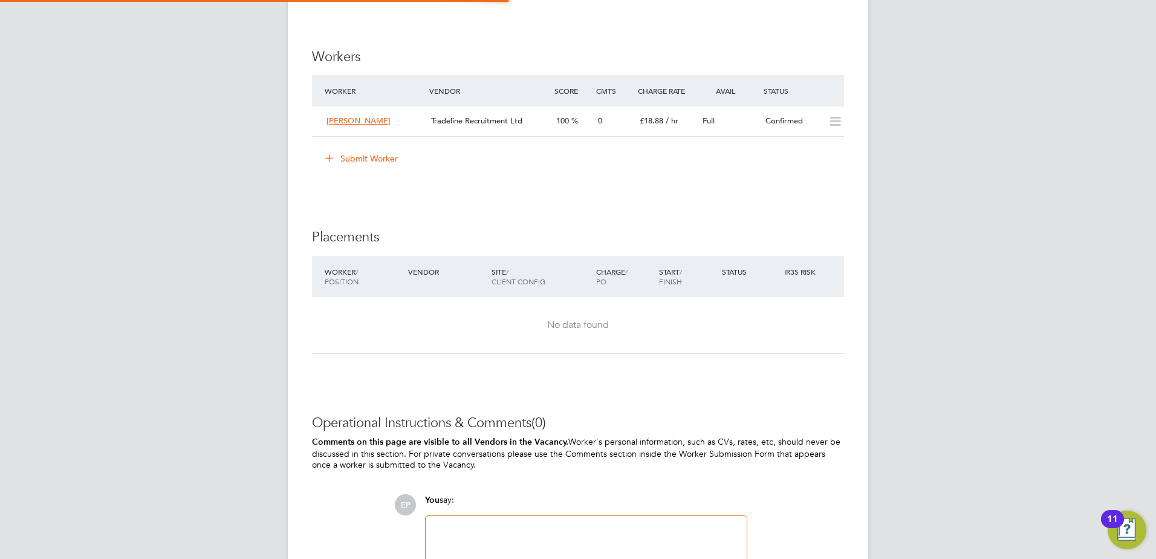
scroll to position [21, 105]
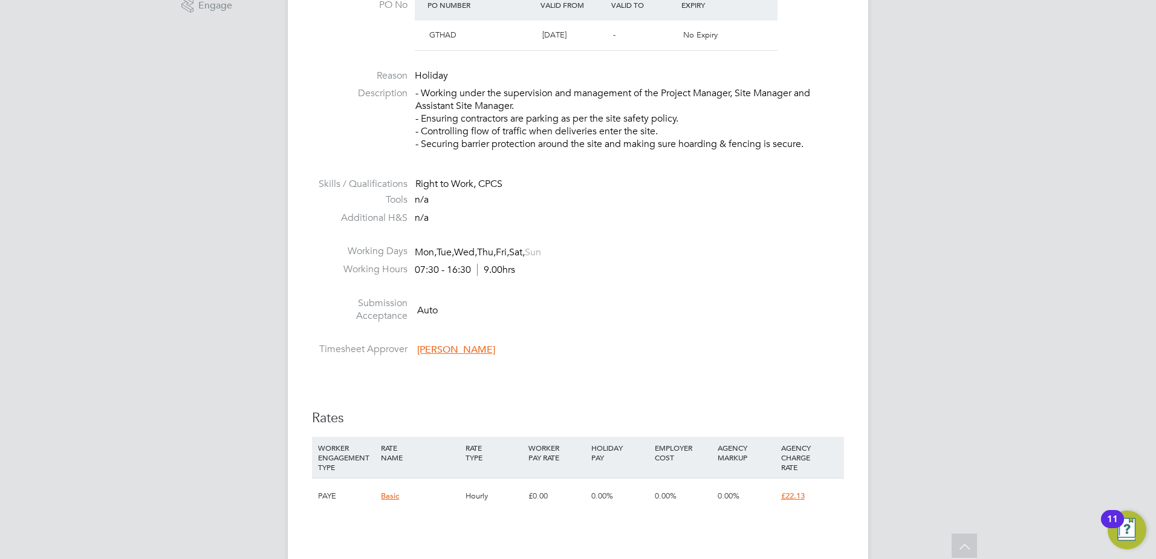
scroll to position [605, 0]
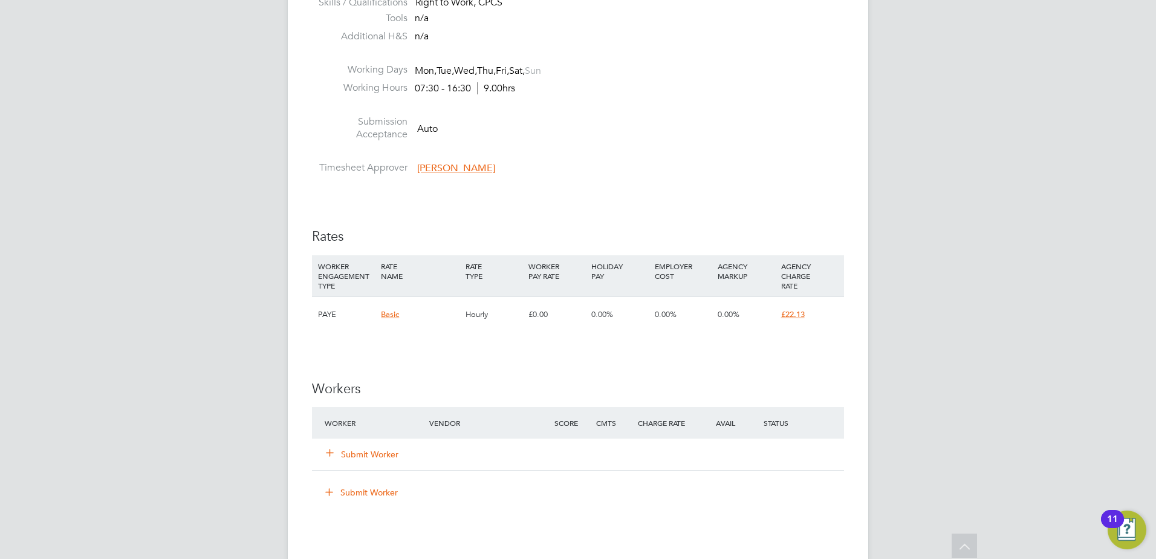
click at [371, 458] on button "Submit Worker" at bounding box center [363, 454] width 73 height 12
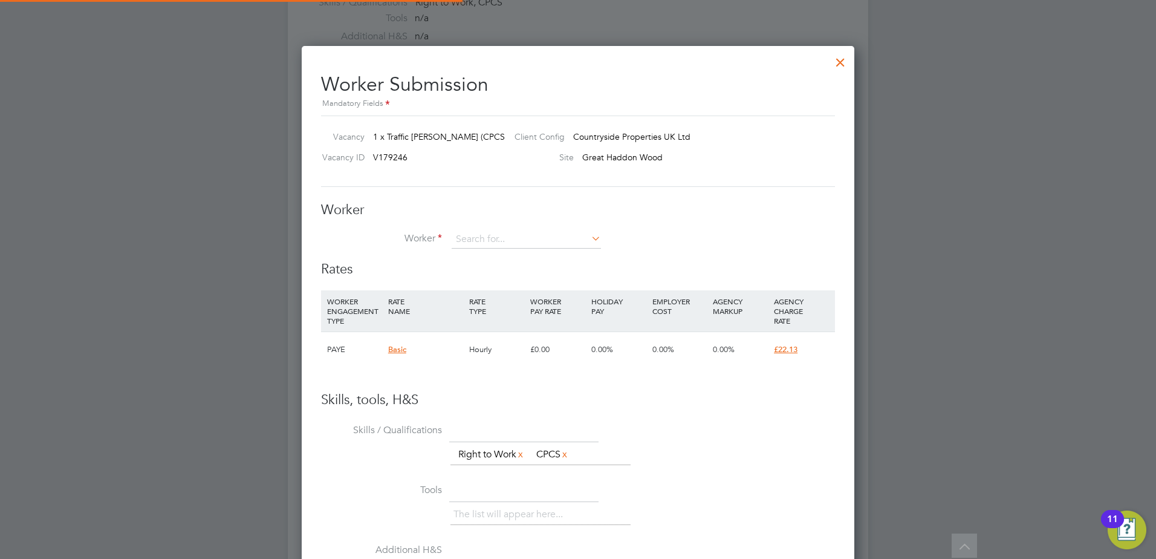
scroll to position [734, 553]
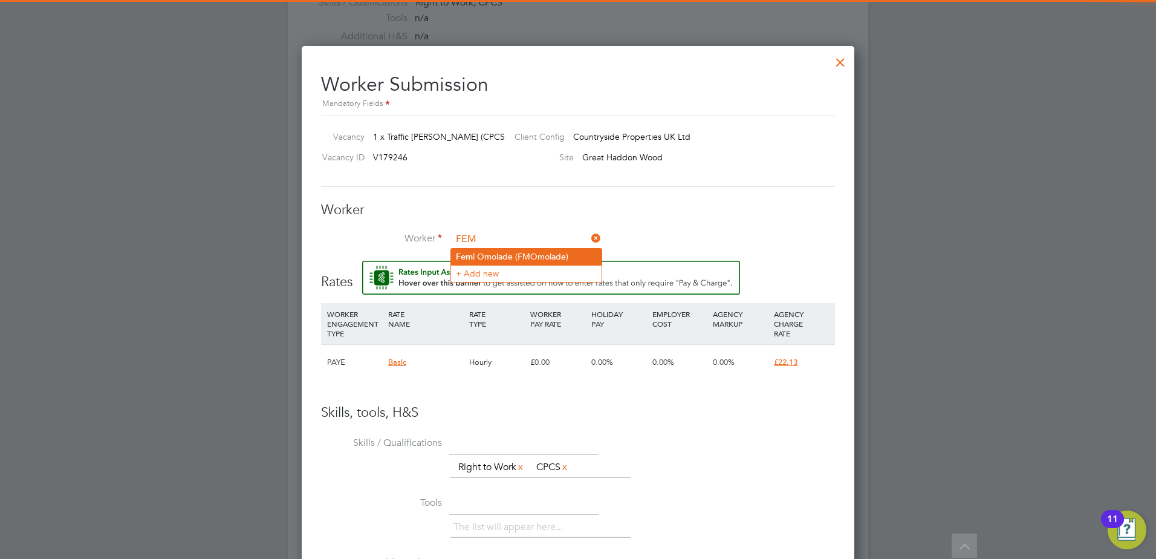
click at [513, 253] on li "Fem i Omolade (FMOmolade)" at bounding box center [526, 257] width 151 height 16
type input "[PERSON_NAME] (FMOmolade)"
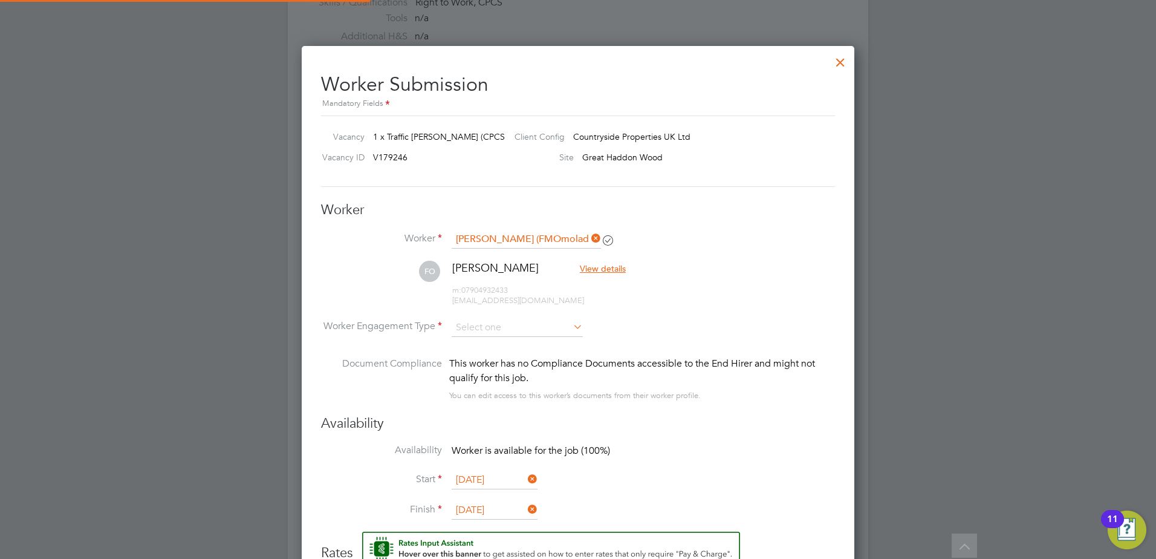
scroll to position [760, 0]
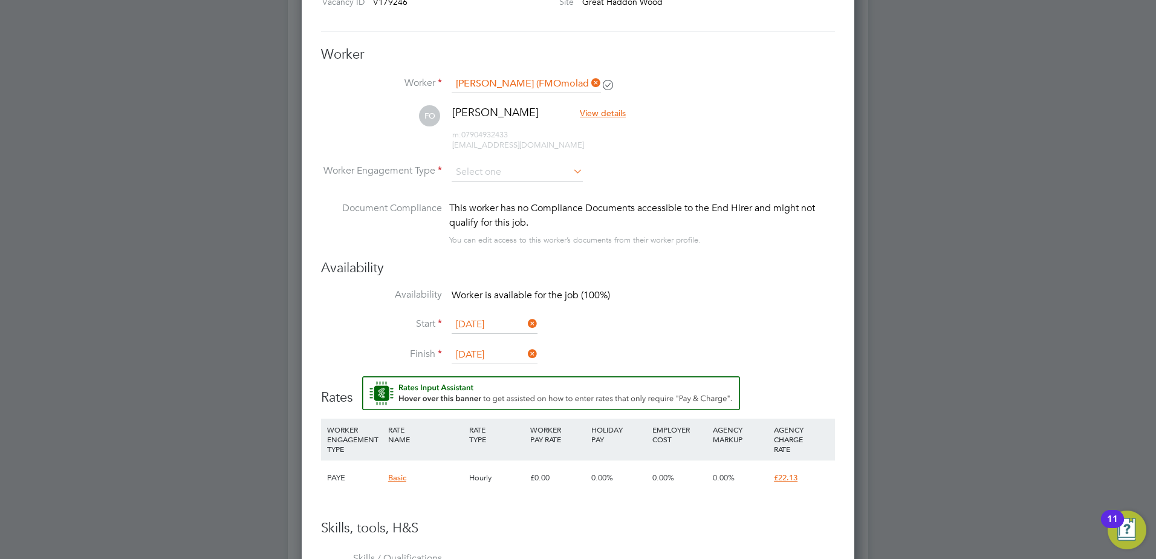
click at [666, 322] on li "Start [DATE]" at bounding box center [578, 331] width 514 height 30
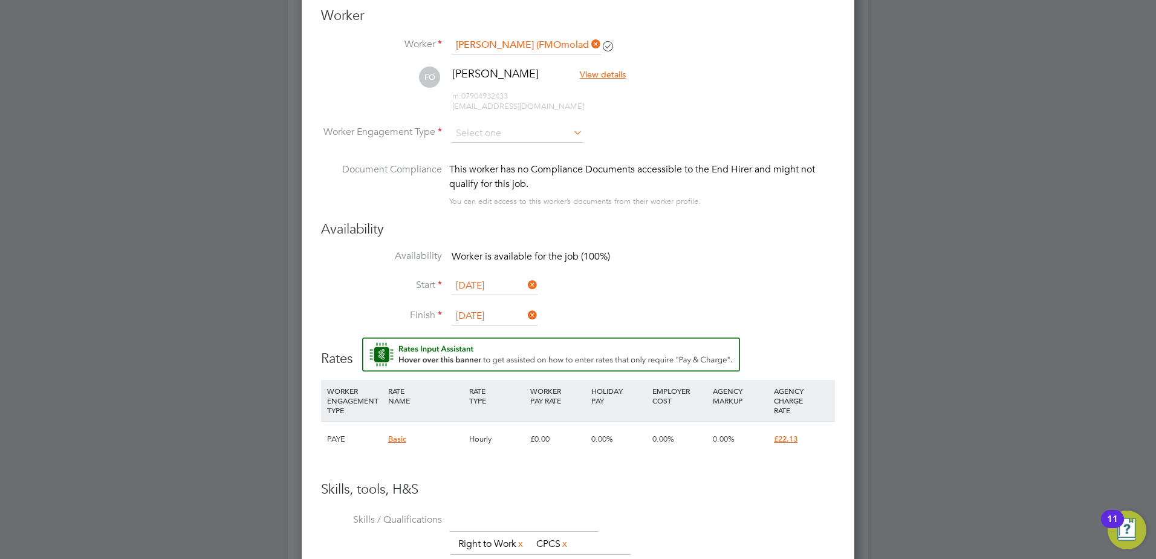
scroll to position [821, 0]
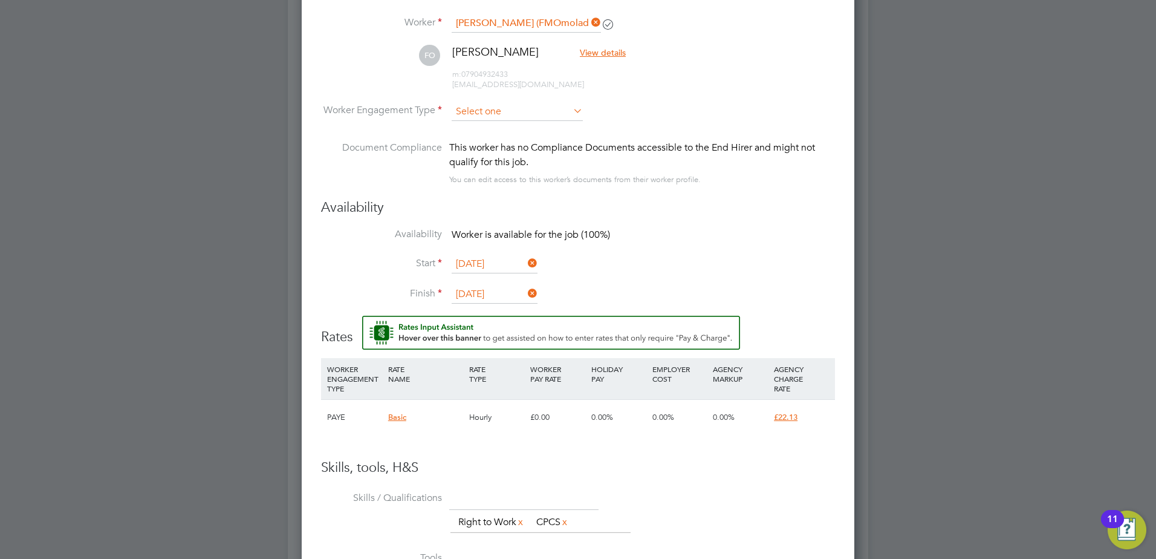
click at [505, 115] on input at bounding box center [517, 112] width 131 height 18
click at [490, 125] on li "Contract" at bounding box center [517, 128] width 132 height 16
type input "Contract"
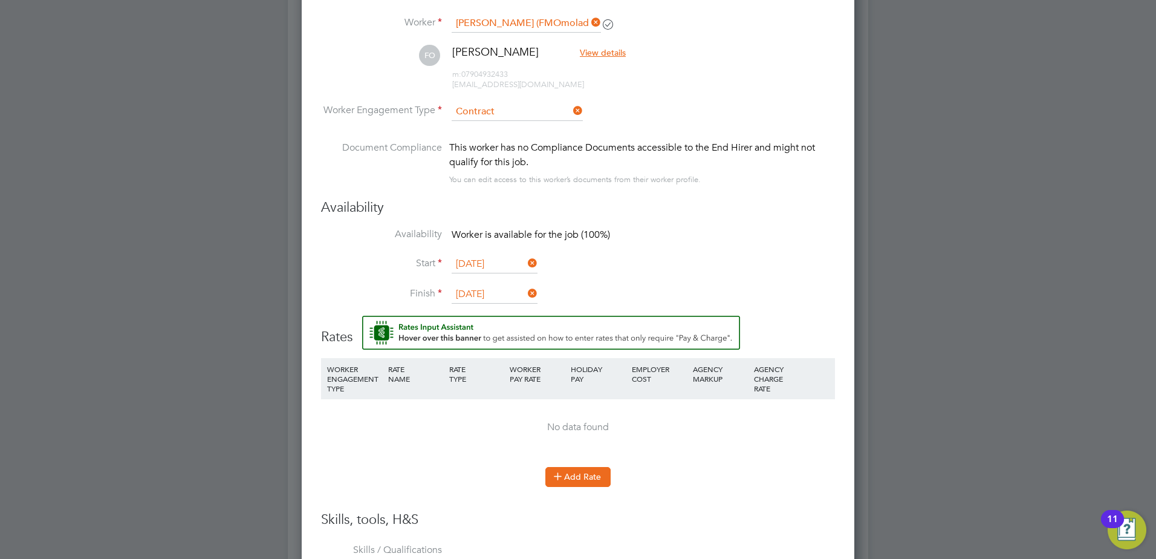
click at [593, 479] on button "Add Rate" at bounding box center [577, 476] width 65 height 19
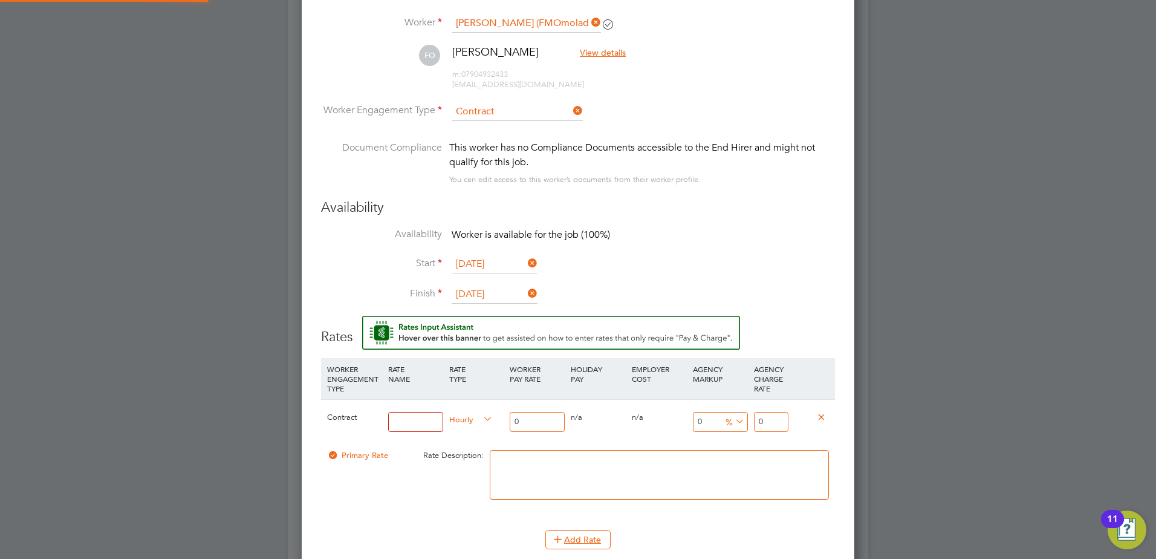
scroll to position [1132, 553]
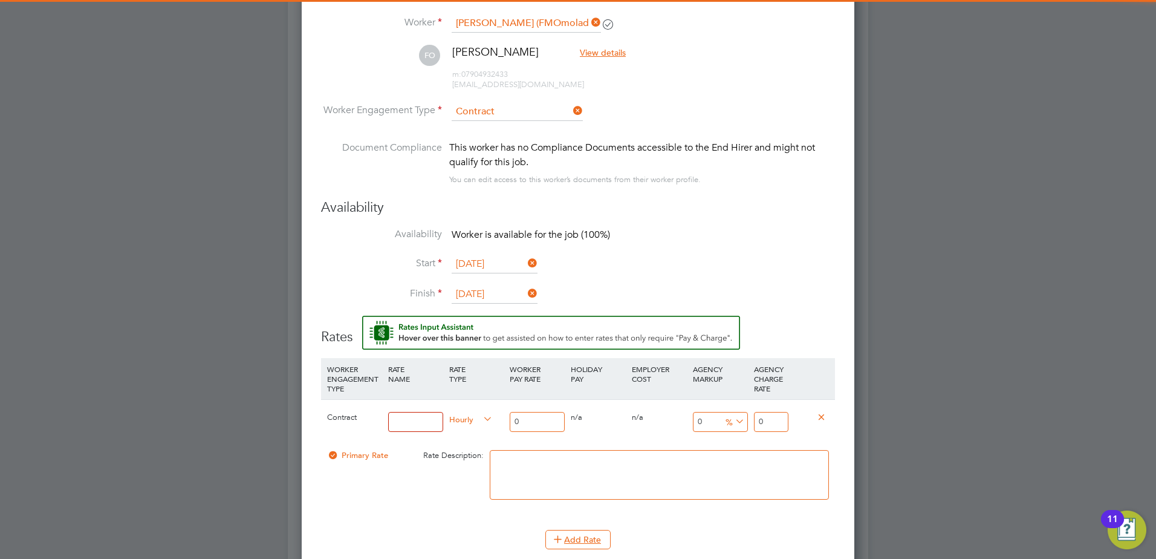
click at [410, 416] on input at bounding box center [415, 422] width 55 height 20
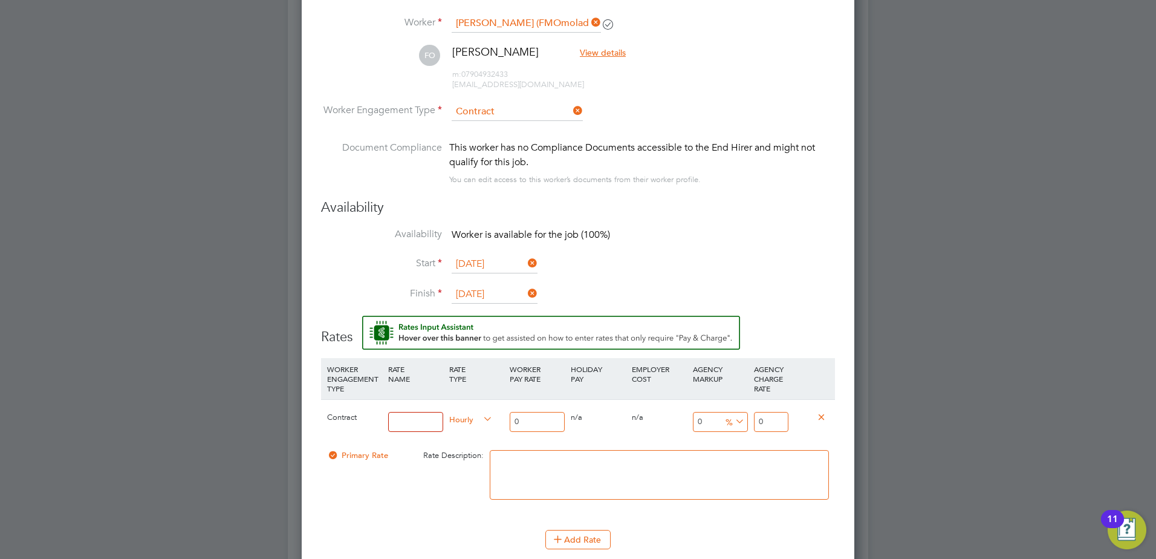
type input "TL"
drag, startPoint x: 551, startPoint y: 420, endPoint x: 443, endPoint y: 416, distance: 108.3
click at [443, 416] on div "Contract TL Hourly 0 0 n/a 0 n/a 0 0 % 0" at bounding box center [578, 421] width 514 height 45
type input "1"
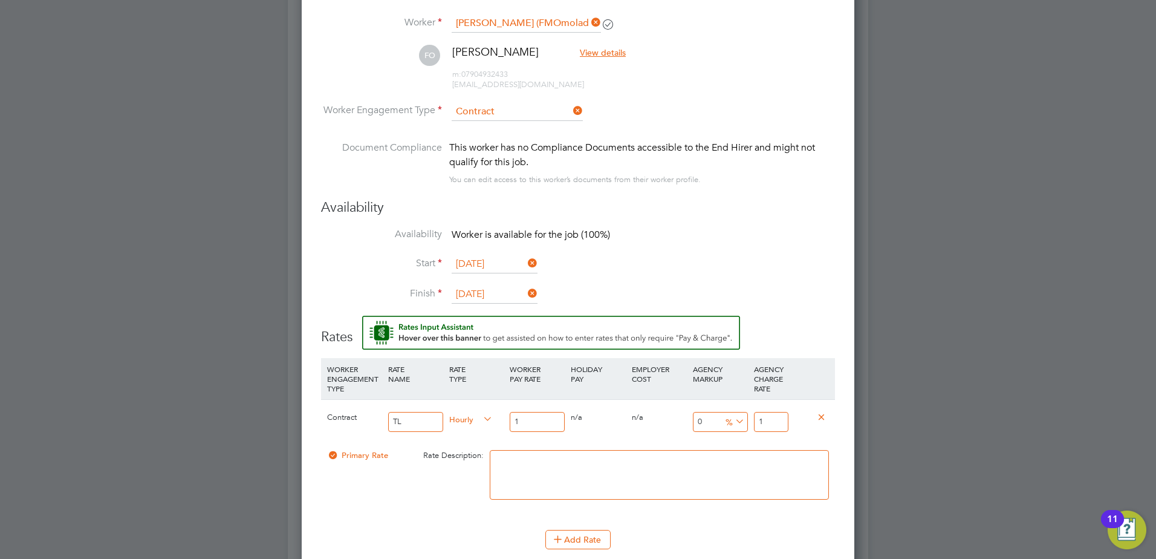
type input "16"
type input "16.5"
type input "16.50"
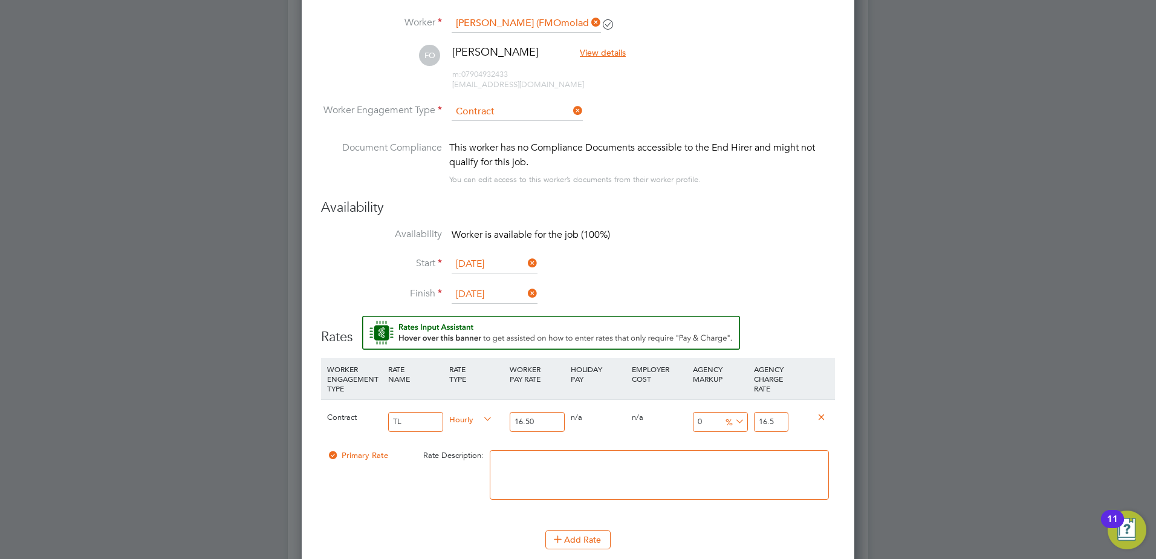
drag, startPoint x: 779, startPoint y: 421, endPoint x: 733, endPoint y: 417, distance: 46.1
click at [733, 417] on div "Contract TL Hourly 16.50 0 n/a 0 n/a 0 0 % 16.5" at bounding box center [578, 421] width 514 height 45
type input "-93.93939393939394"
type input "1"
type input "15.151515151515152"
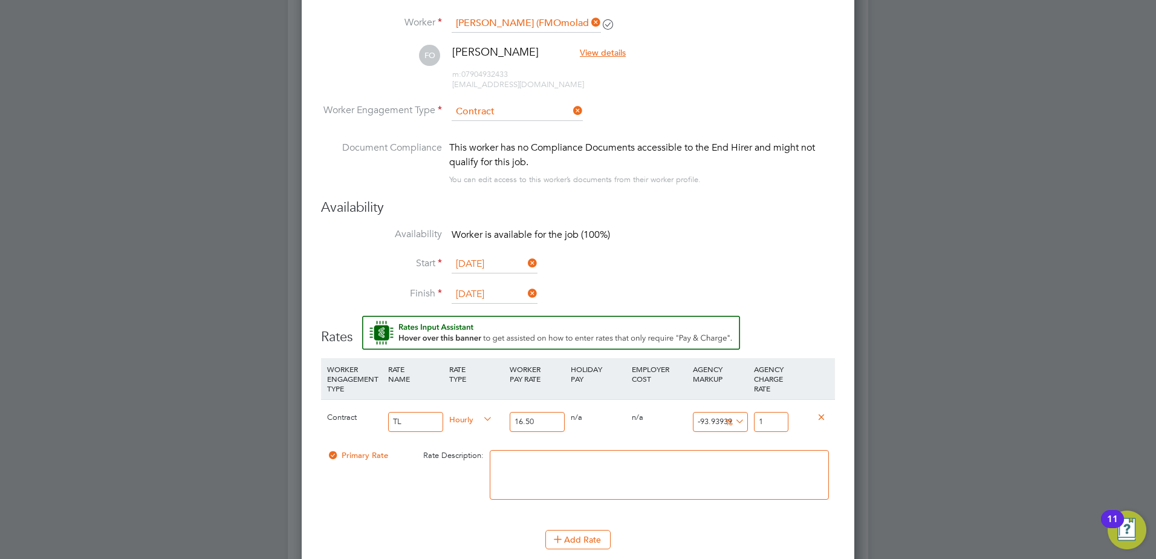
type input "19"
type input "17.575757575757574"
type input "19.4"
type input "17.87878787878788"
type input "19.45"
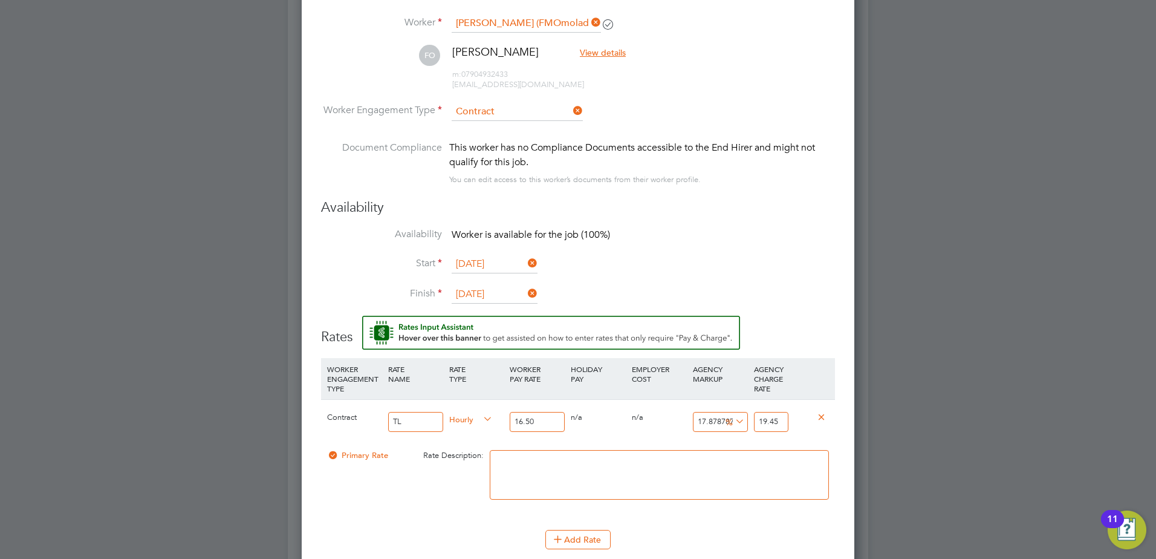
click at [761, 208] on h3 "Availability" at bounding box center [578, 208] width 514 height 18
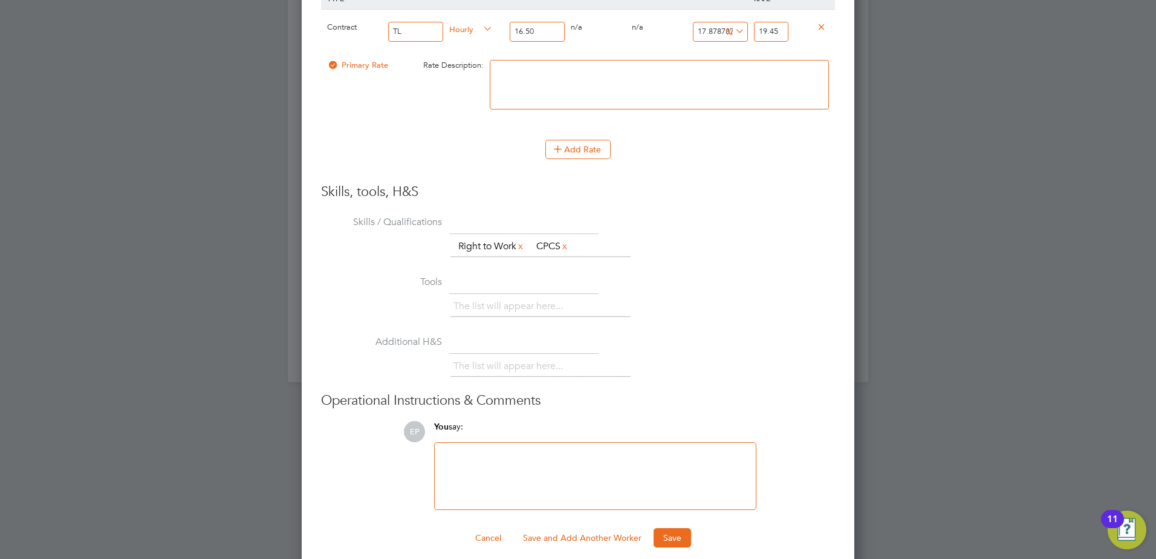
scroll to position [1223, 0]
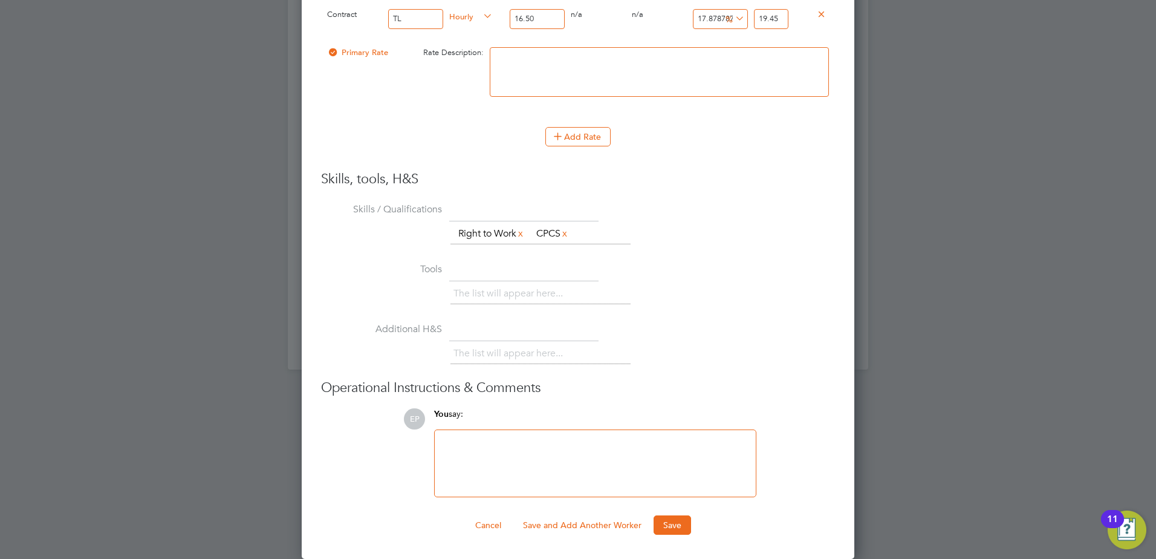
click at [664, 514] on ng-form "Worker Worker [PERSON_NAME] (FMOmolade) FO [PERSON_NAME] View details m: 079049…" at bounding box center [578, 59] width 514 height 952
click at [666, 521] on button "Save" at bounding box center [672, 524] width 37 height 19
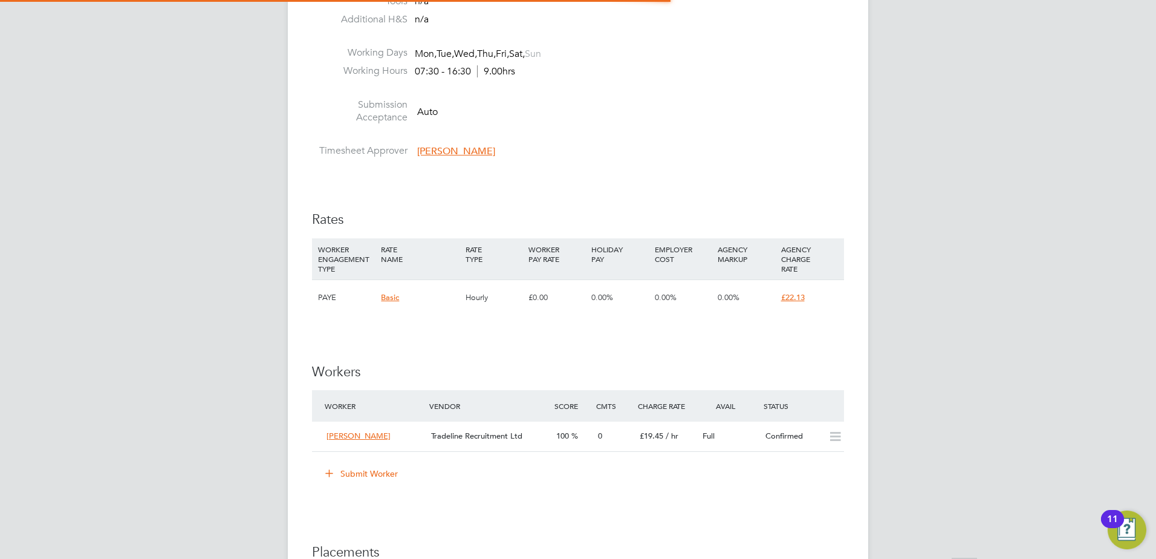
scroll to position [6, 6]
